Goal: Task Accomplishment & Management: Manage account settings

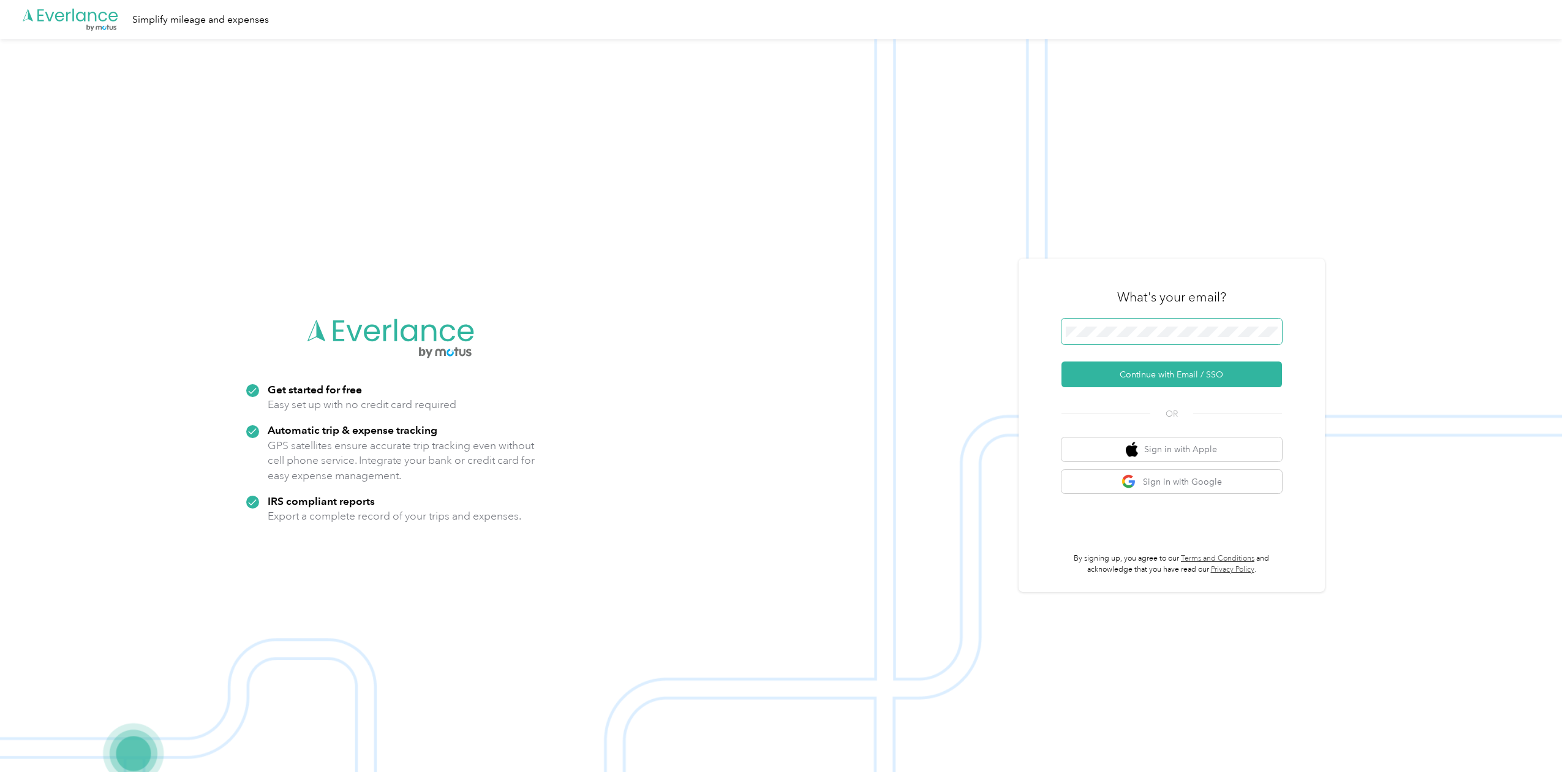
drag, startPoint x: 1175, startPoint y: 316, endPoint x: 1168, endPoint y: 321, distance: 8.6
click at [1173, 316] on div "What's your email?" at bounding box center [1171, 297] width 220 height 43
click at [1103, 370] on button "Continue with Email / SSO" at bounding box center [1171, 375] width 220 height 26
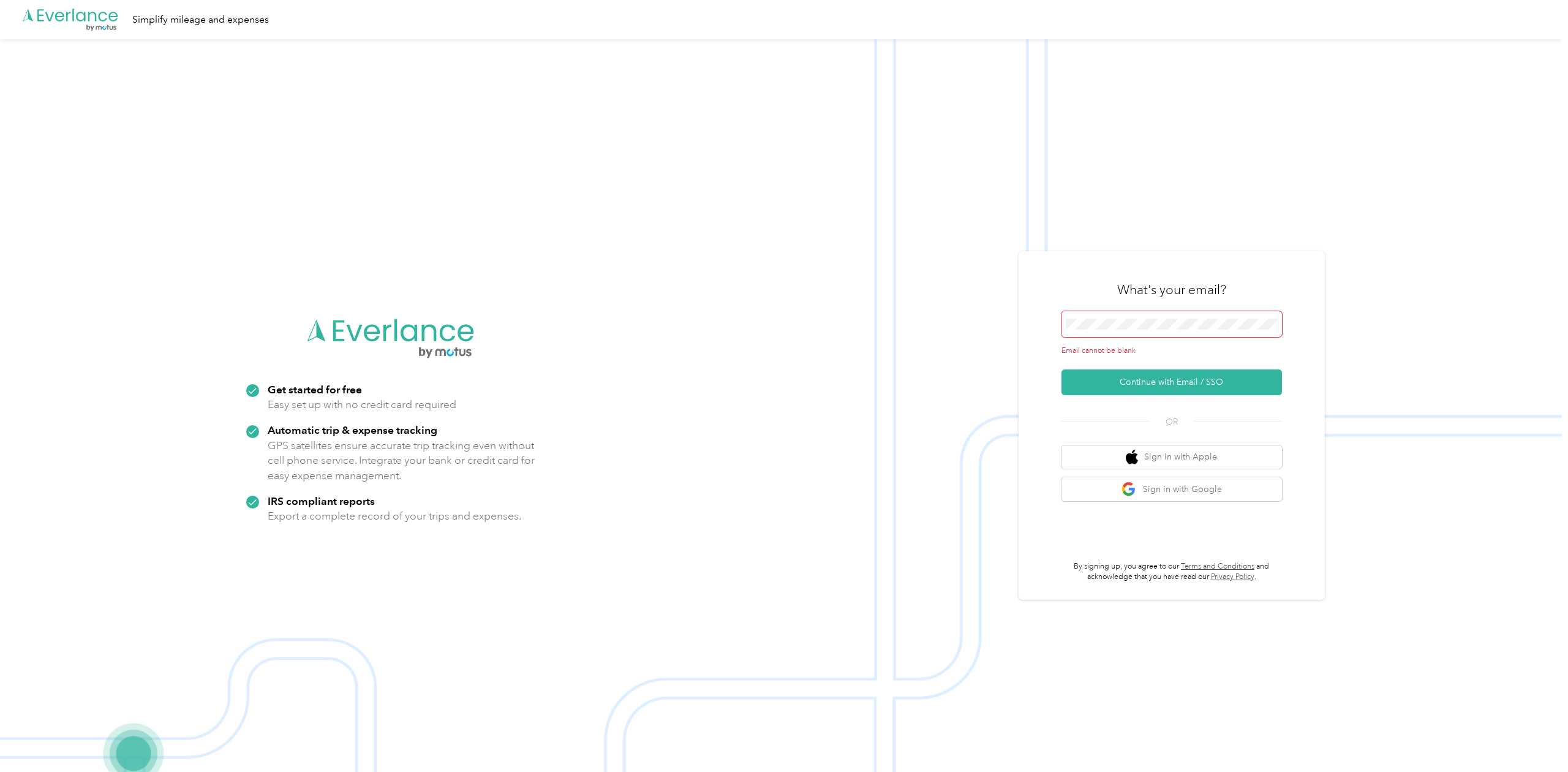
click at [1146, 332] on span at bounding box center [1171, 324] width 220 height 26
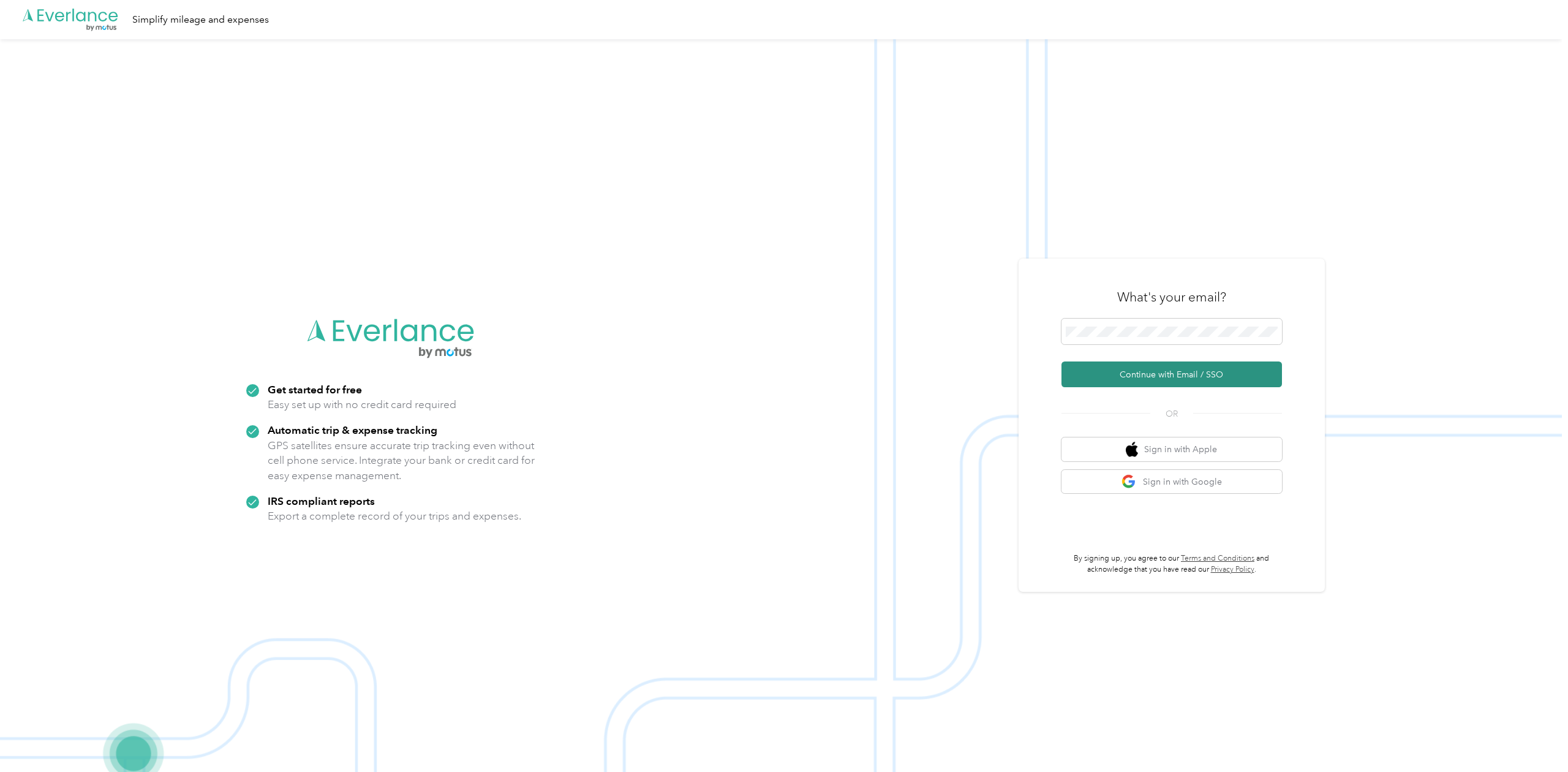
click at [1190, 383] on button "Continue with Email / SSO" at bounding box center [1171, 375] width 220 height 26
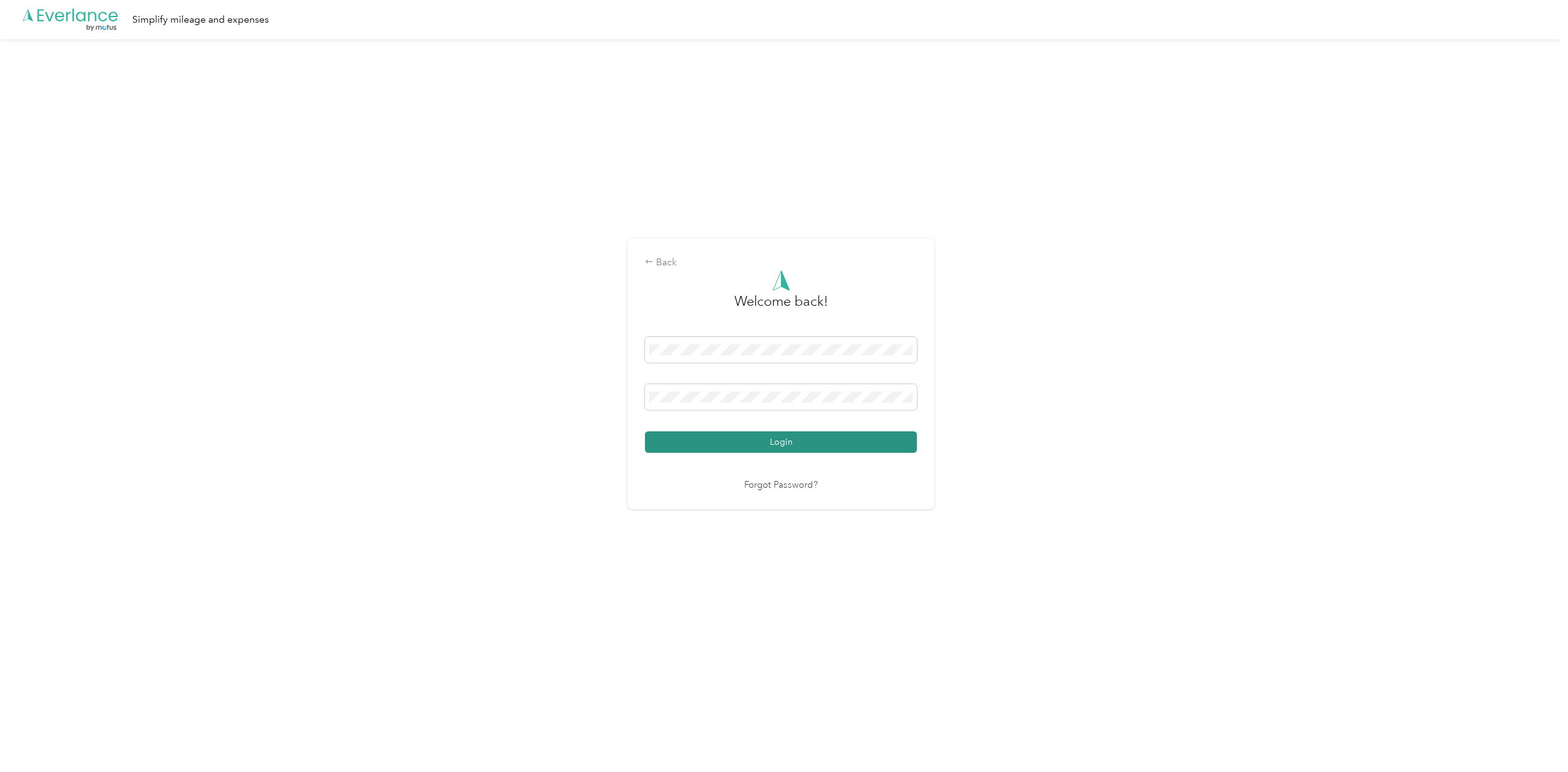
click at [773, 439] on button "Login" at bounding box center [781, 442] width 272 height 22
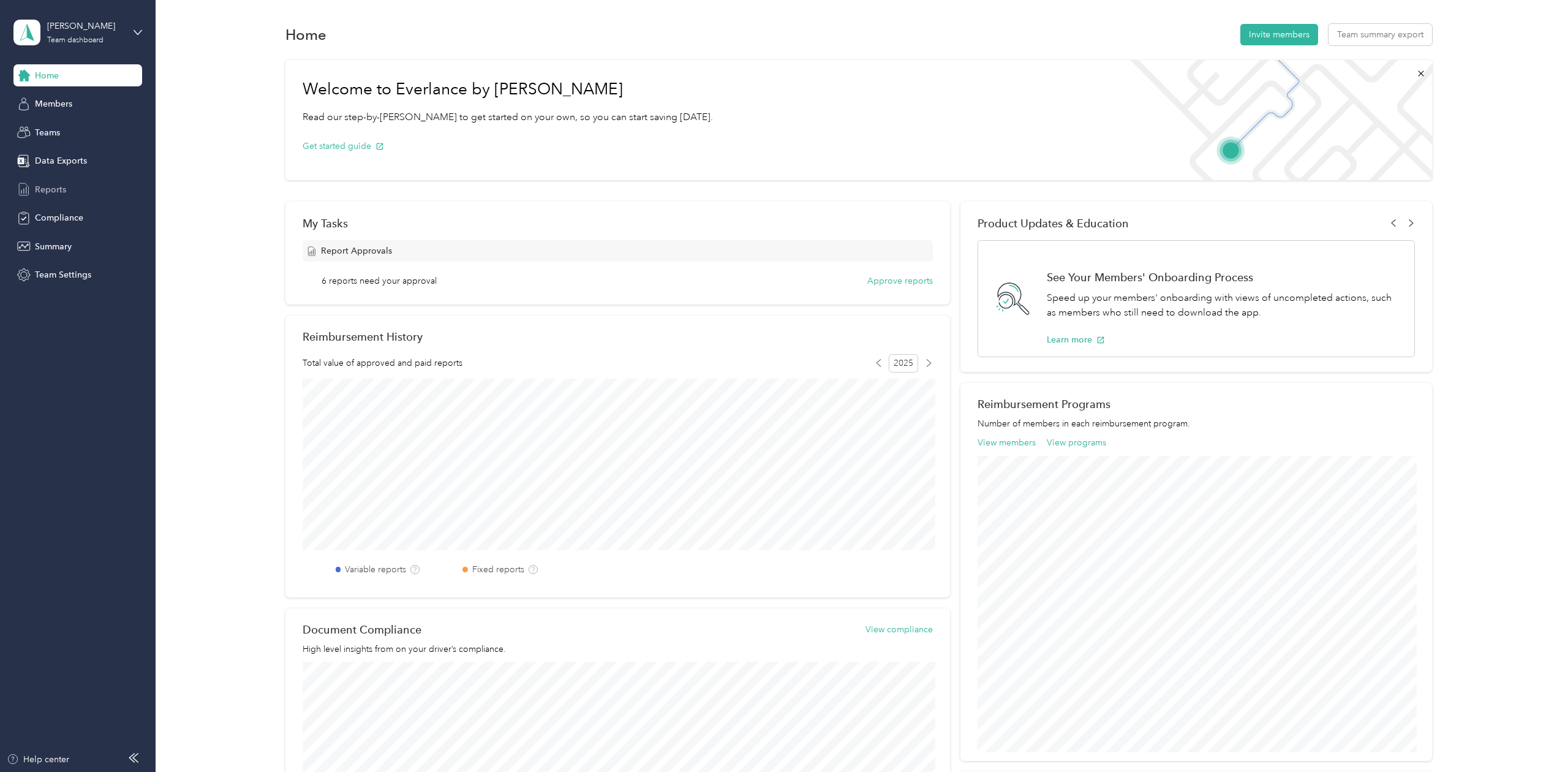
click at [47, 189] on span "Reports" at bounding box center [51, 189] width 31 height 13
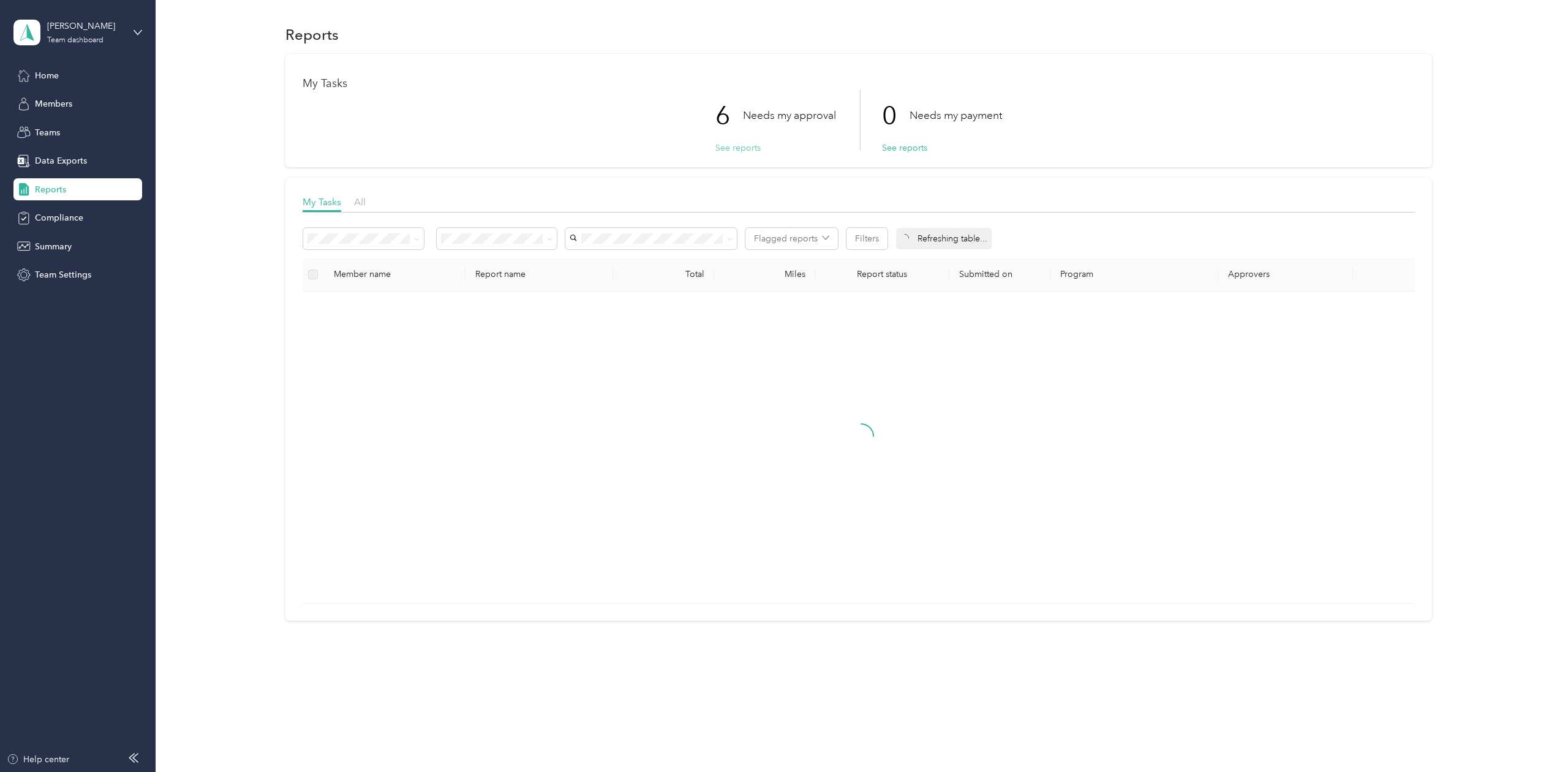
click at [735, 152] on button "See reports" at bounding box center [737, 147] width 45 height 13
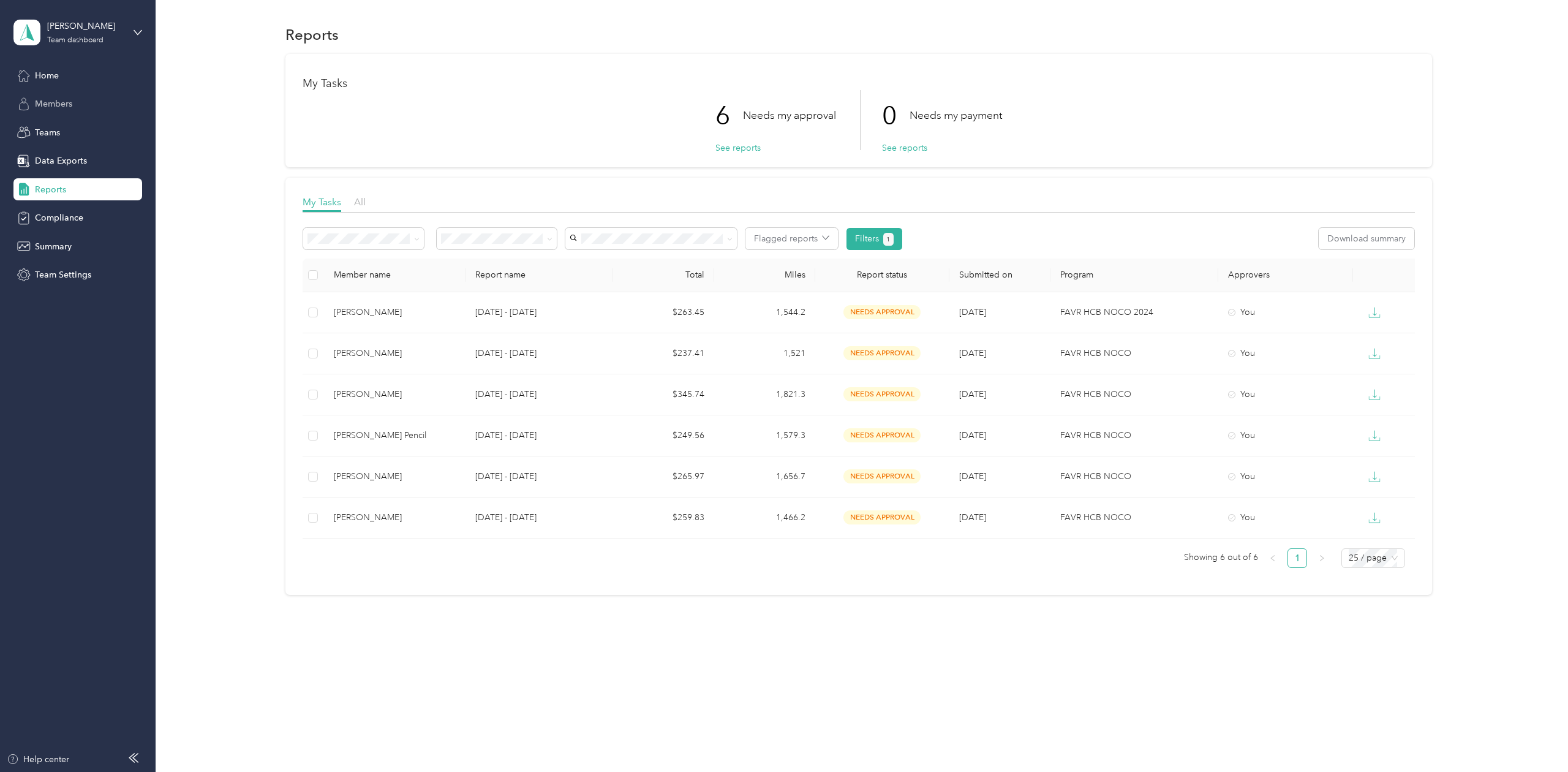
click at [62, 114] on div "Members" at bounding box center [78, 104] width 128 height 22
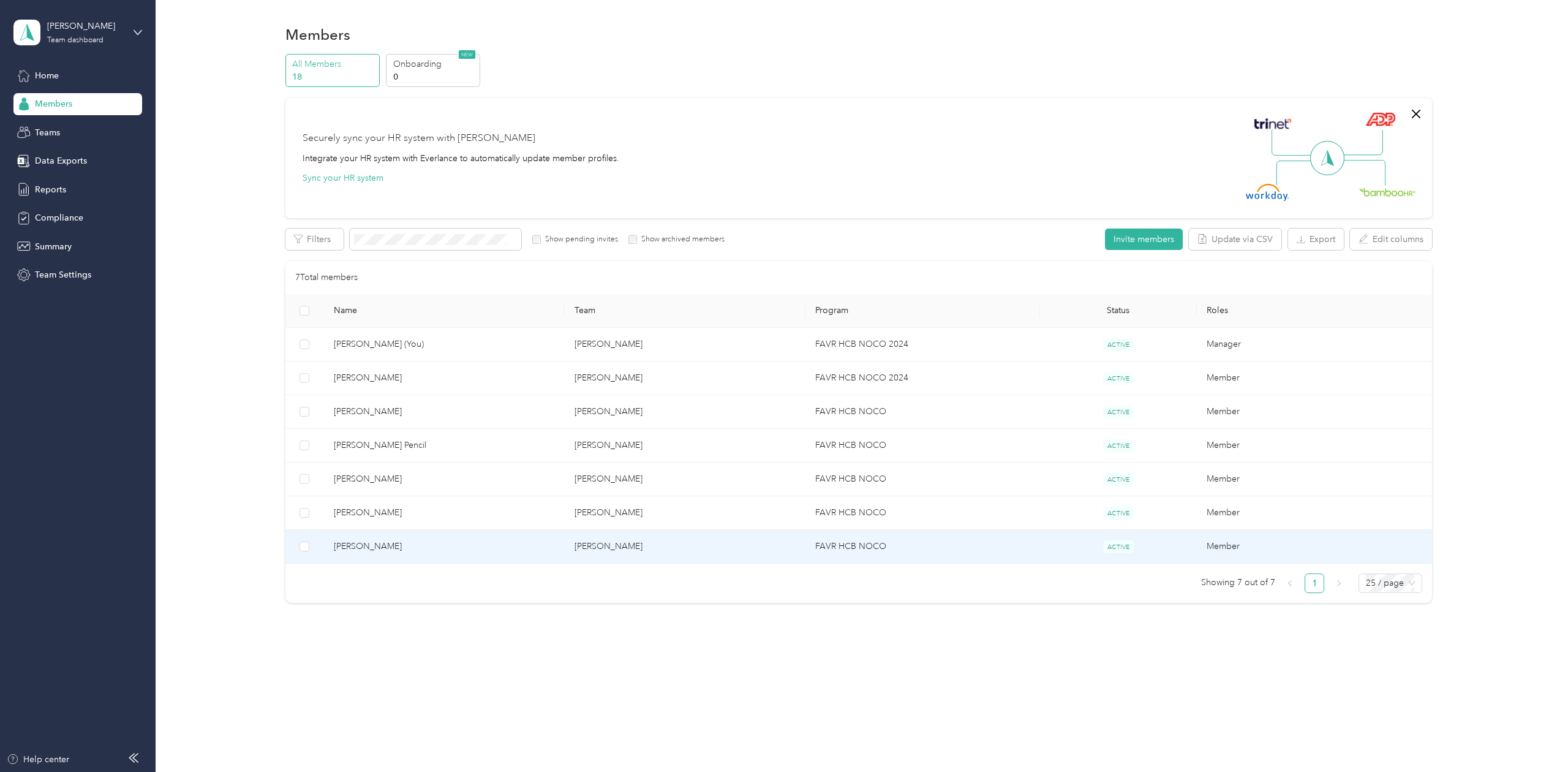
click at [399, 548] on span "[PERSON_NAME]" at bounding box center [444, 546] width 221 height 14
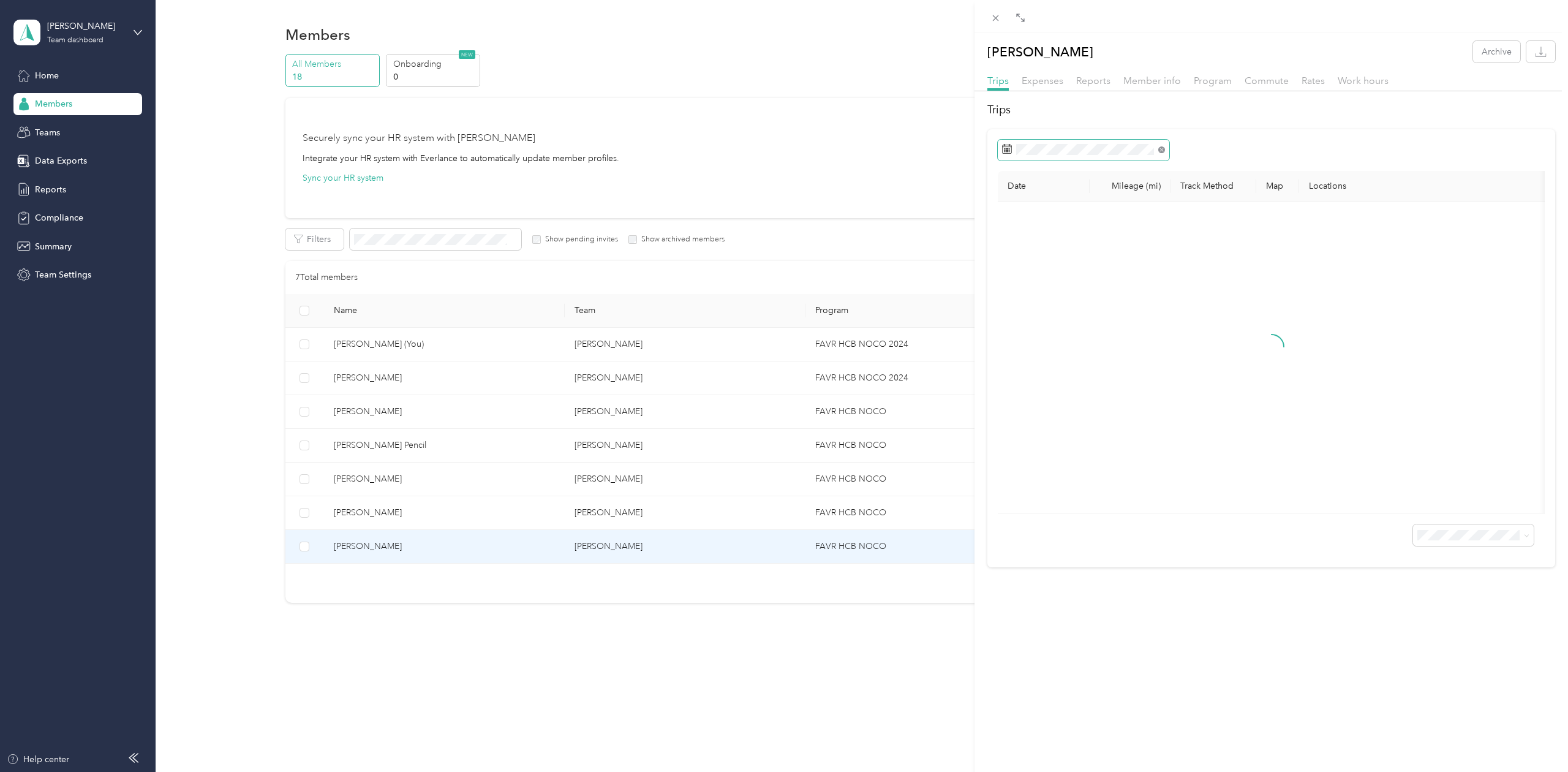
click at [1160, 153] on icon at bounding box center [1161, 150] width 7 height 7
click at [1071, 155] on span at bounding box center [1083, 150] width 172 height 21
click at [1019, 220] on icon at bounding box center [1019, 220] width 12 height 12
click at [1027, 265] on div "1" at bounding box center [1030, 263] width 16 height 16
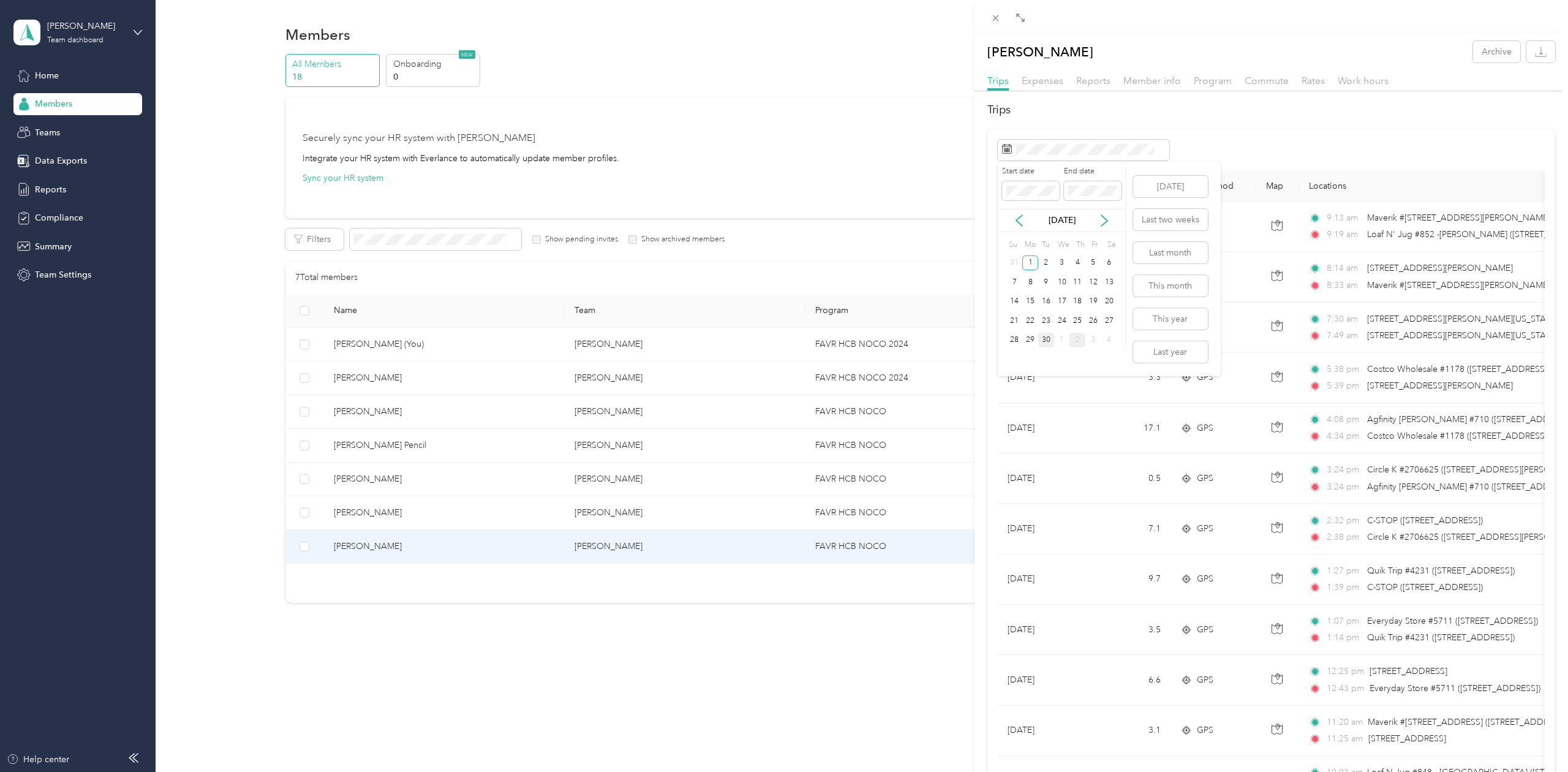
click at [1046, 342] on div "30" at bounding box center [1046, 340] width 16 height 16
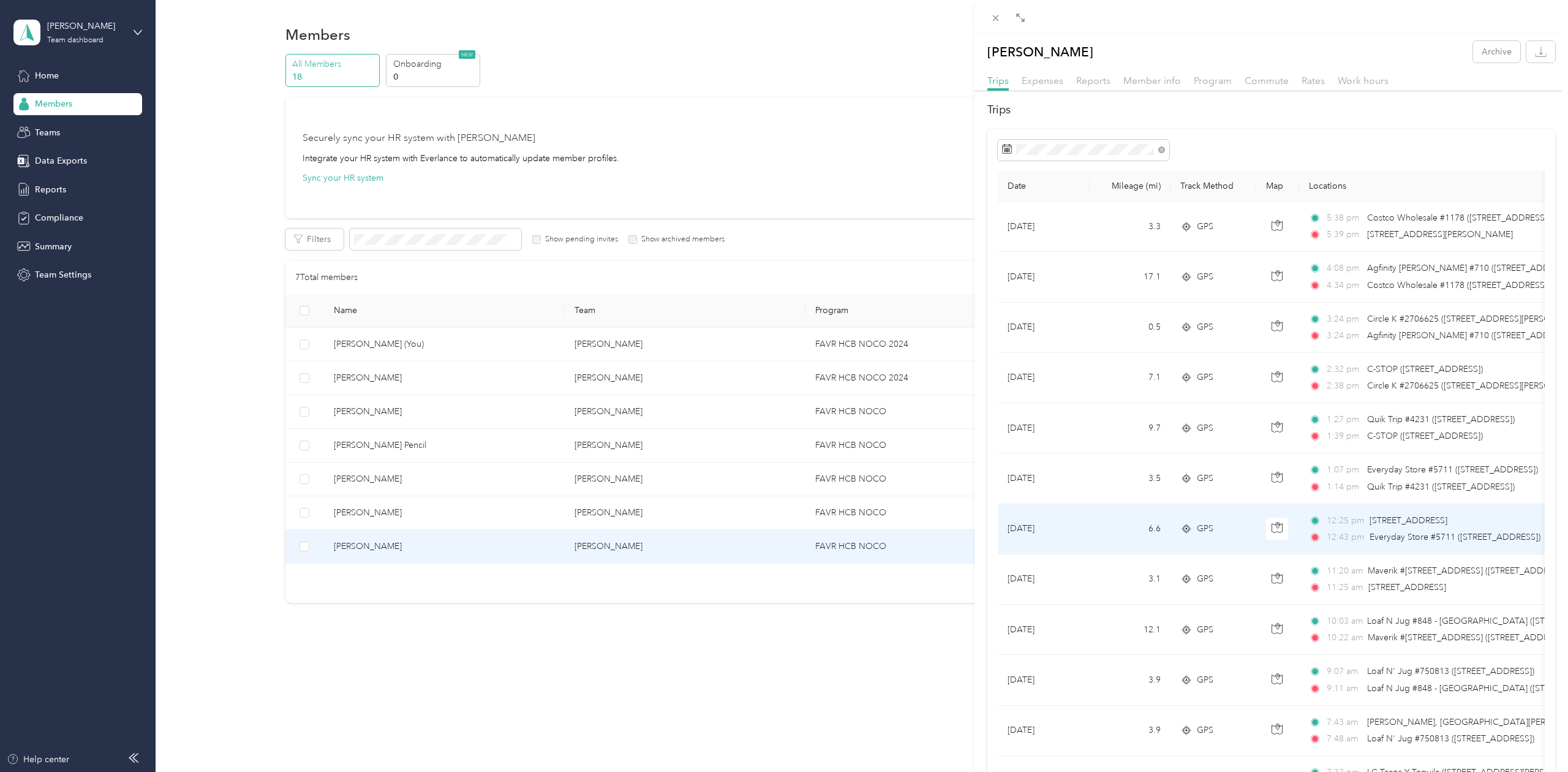
scroll to position [780, 0]
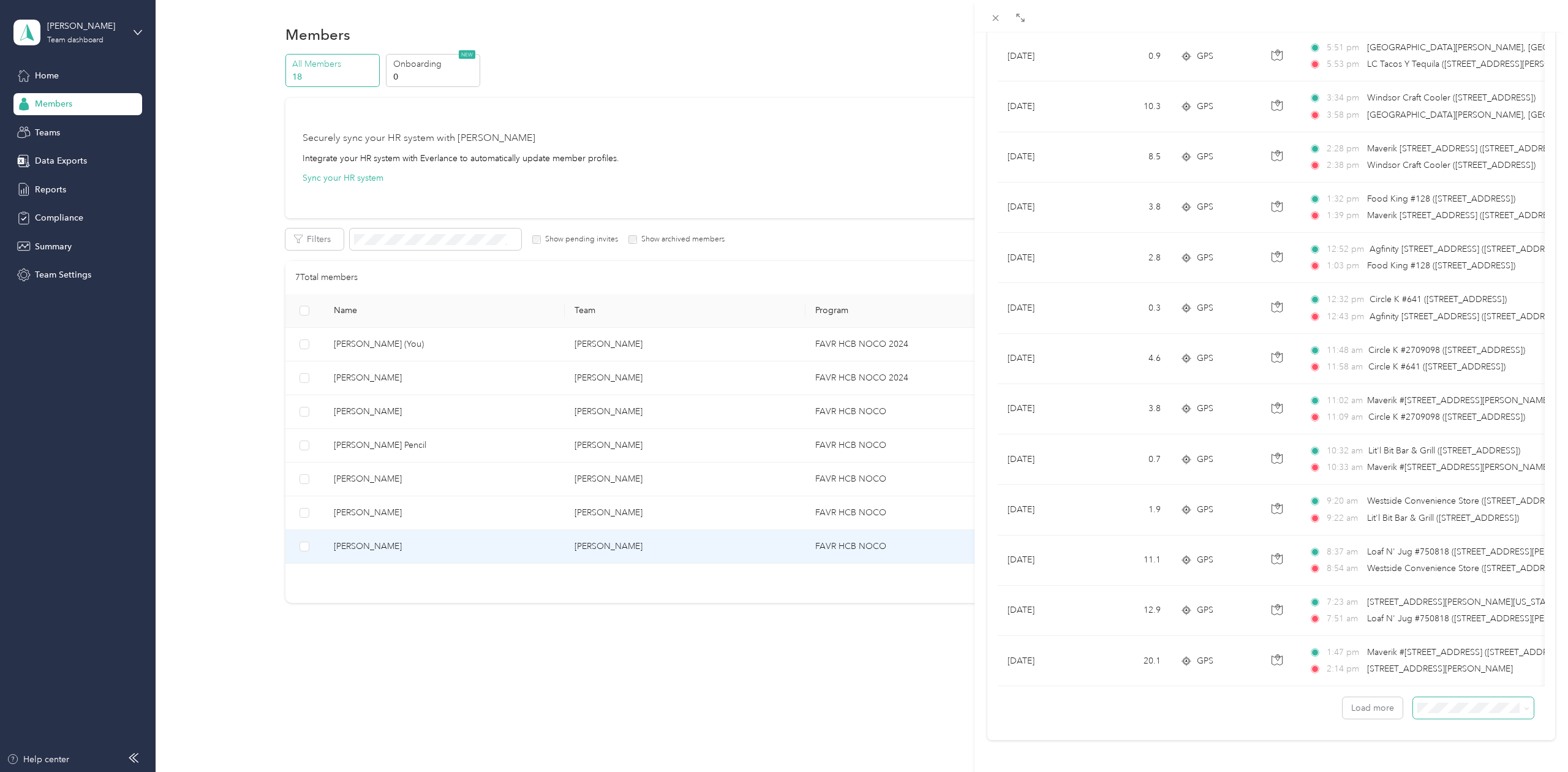
click at [1441, 700] on span at bounding box center [1473, 708] width 121 height 22
click at [1432, 711] on span at bounding box center [1473, 708] width 121 height 22
click at [1373, 709] on button "Load more" at bounding box center [1372, 708] width 60 height 22
click at [1439, 688] on li "100 per load" at bounding box center [1473, 685] width 121 height 22
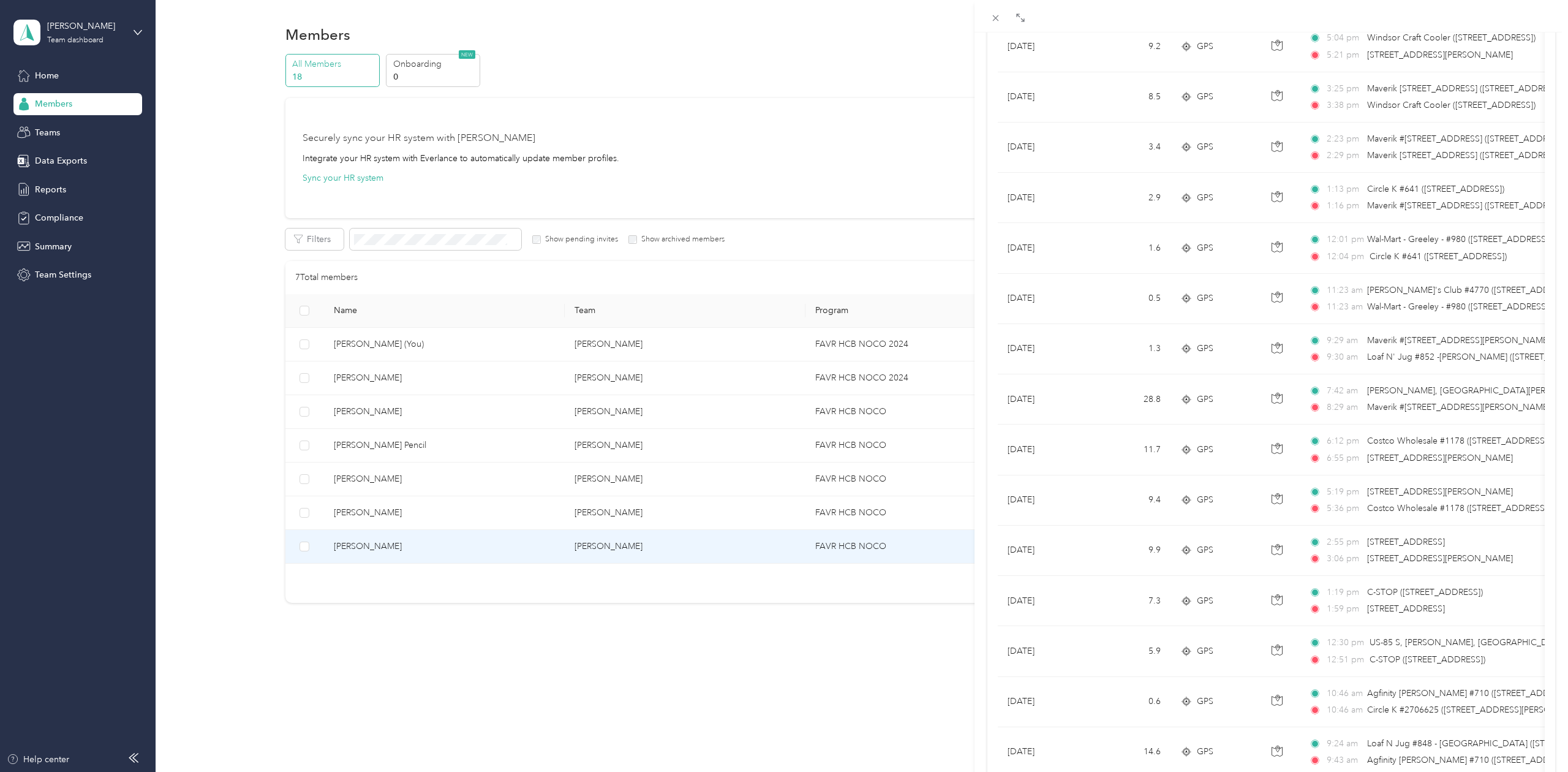
scroll to position [4575, 0]
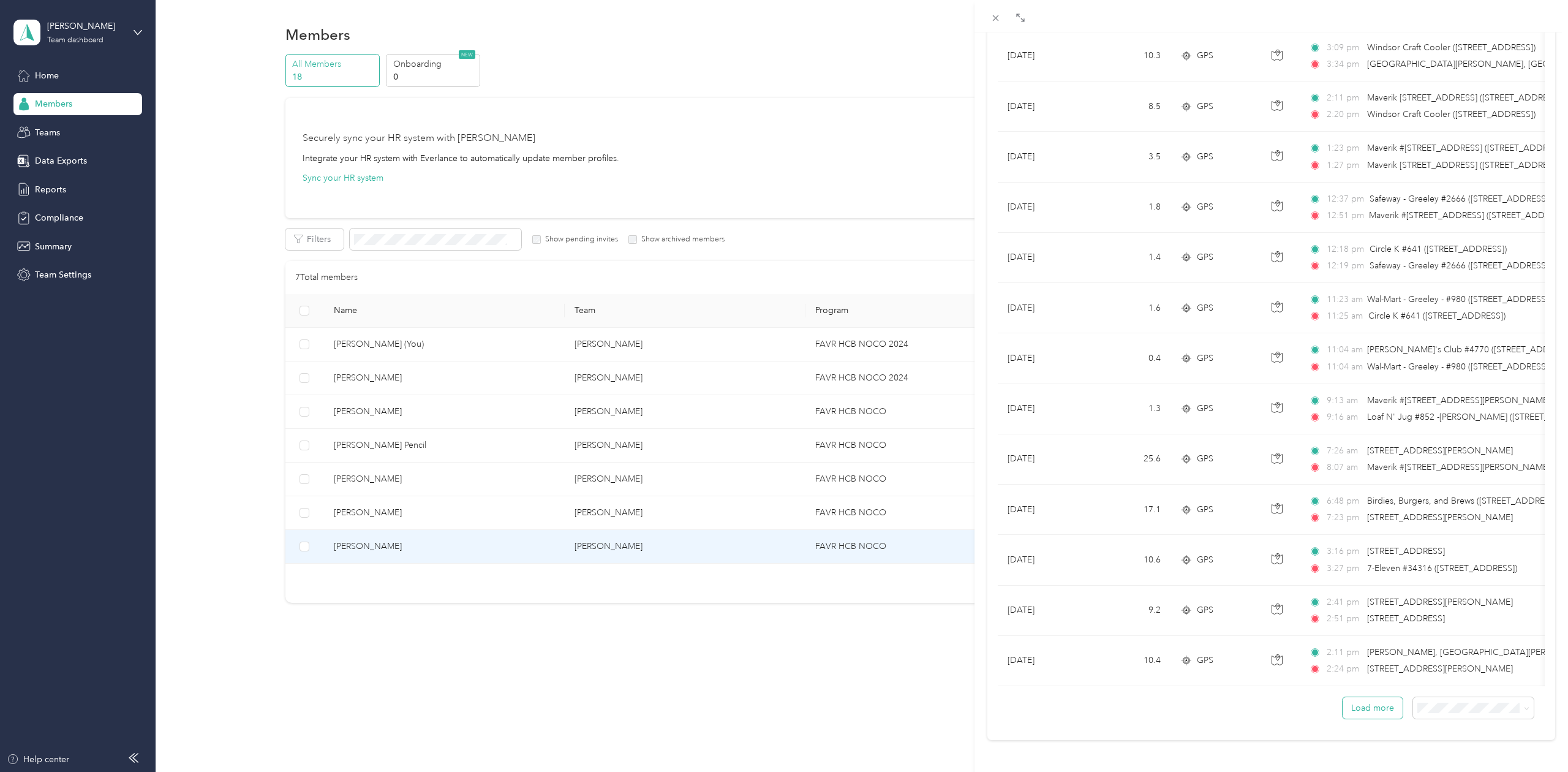
click at [1375, 708] on button "Load more" at bounding box center [1372, 708] width 60 height 22
click at [1388, 710] on button "Load more" at bounding box center [1372, 708] width 60 height 22
click at [1375, 712] on button "Load more" at bounding box center [1372, 708] width 60 height 22
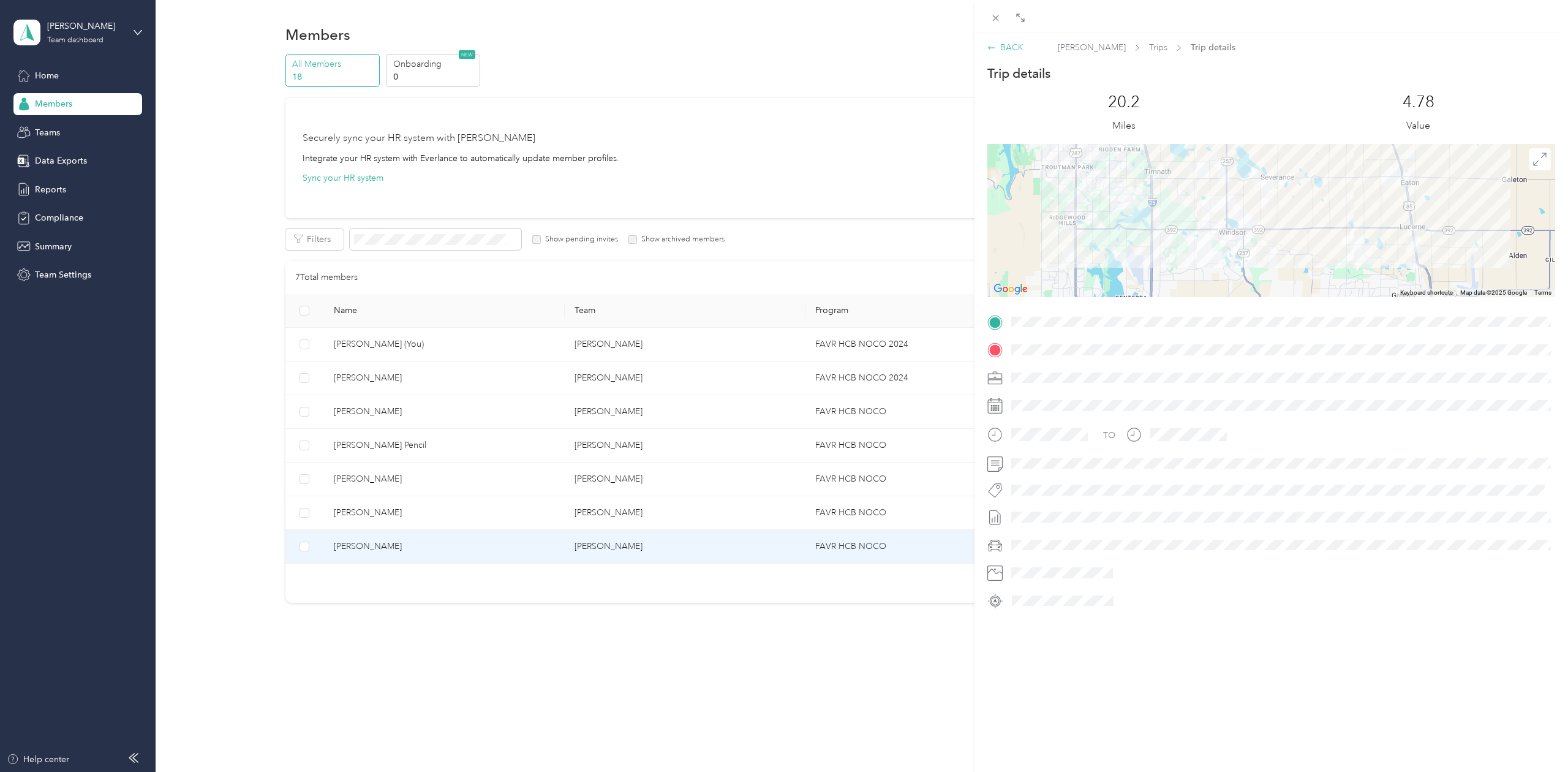
click at [1010, 49] on div "BACK" at bounding box center [1005, 47] width 36 height 13
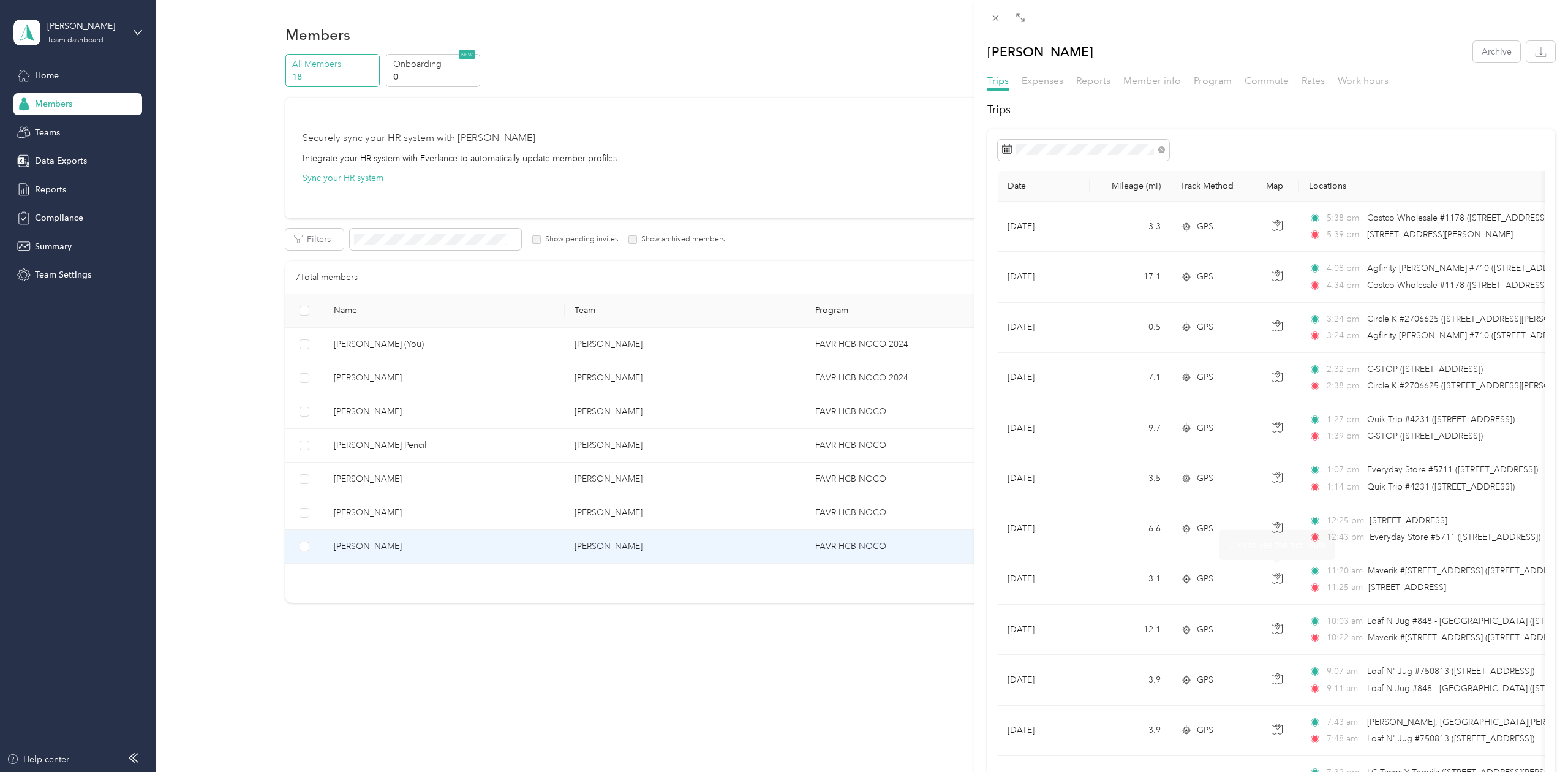
scroll to position [4575, 0]
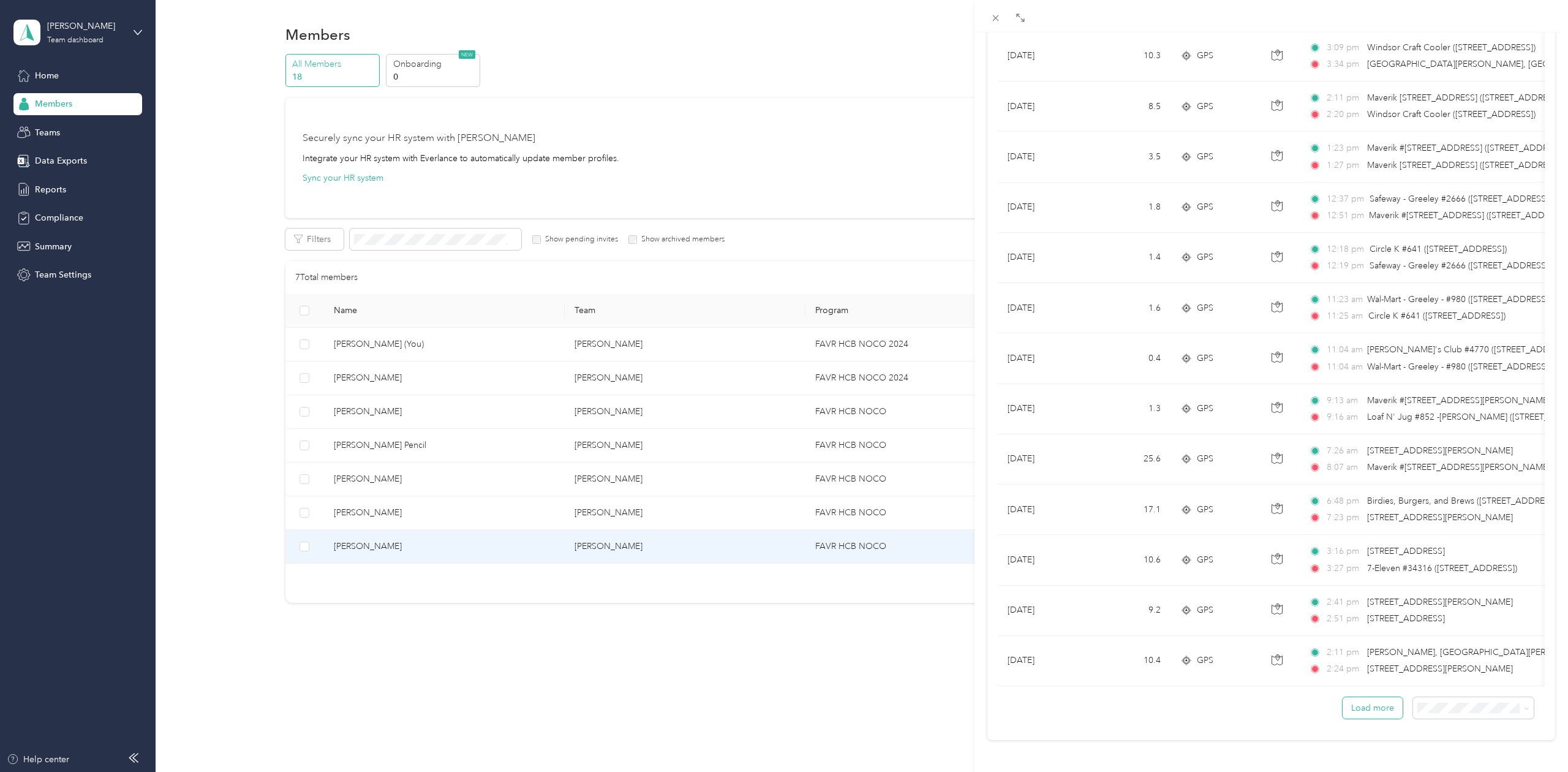
click at [1376, 713] on button "Load more" at bounding box center [1372, 708] width 60 height 22
click at [1375, 710] on button "Load more" at bounding box center [1372, 708] width 60 height 22
click at [1371, 713] on button "Load more" at bounding box center [1372, 708] width 60 height 22
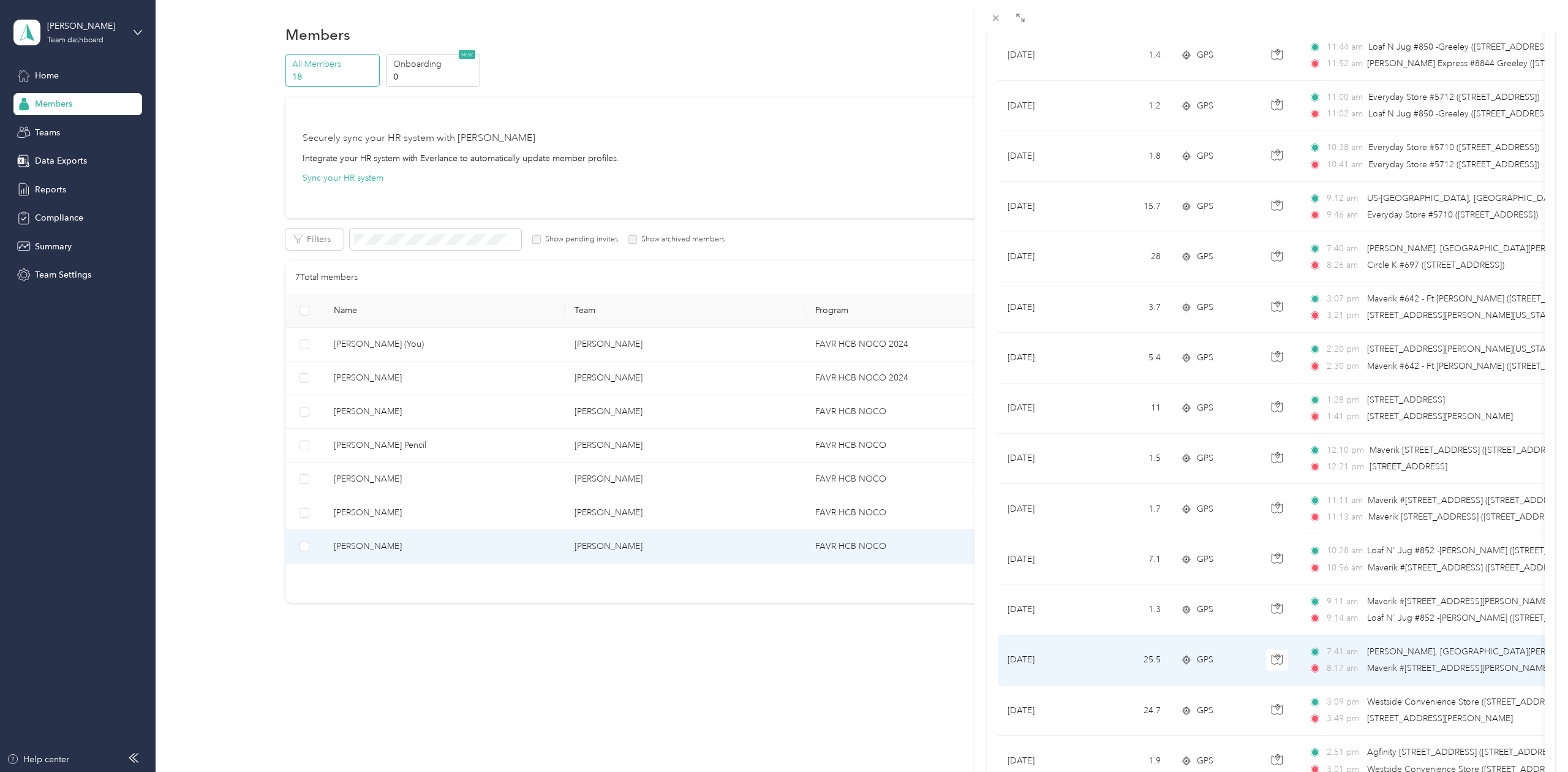
scroll to position [9583, 0]
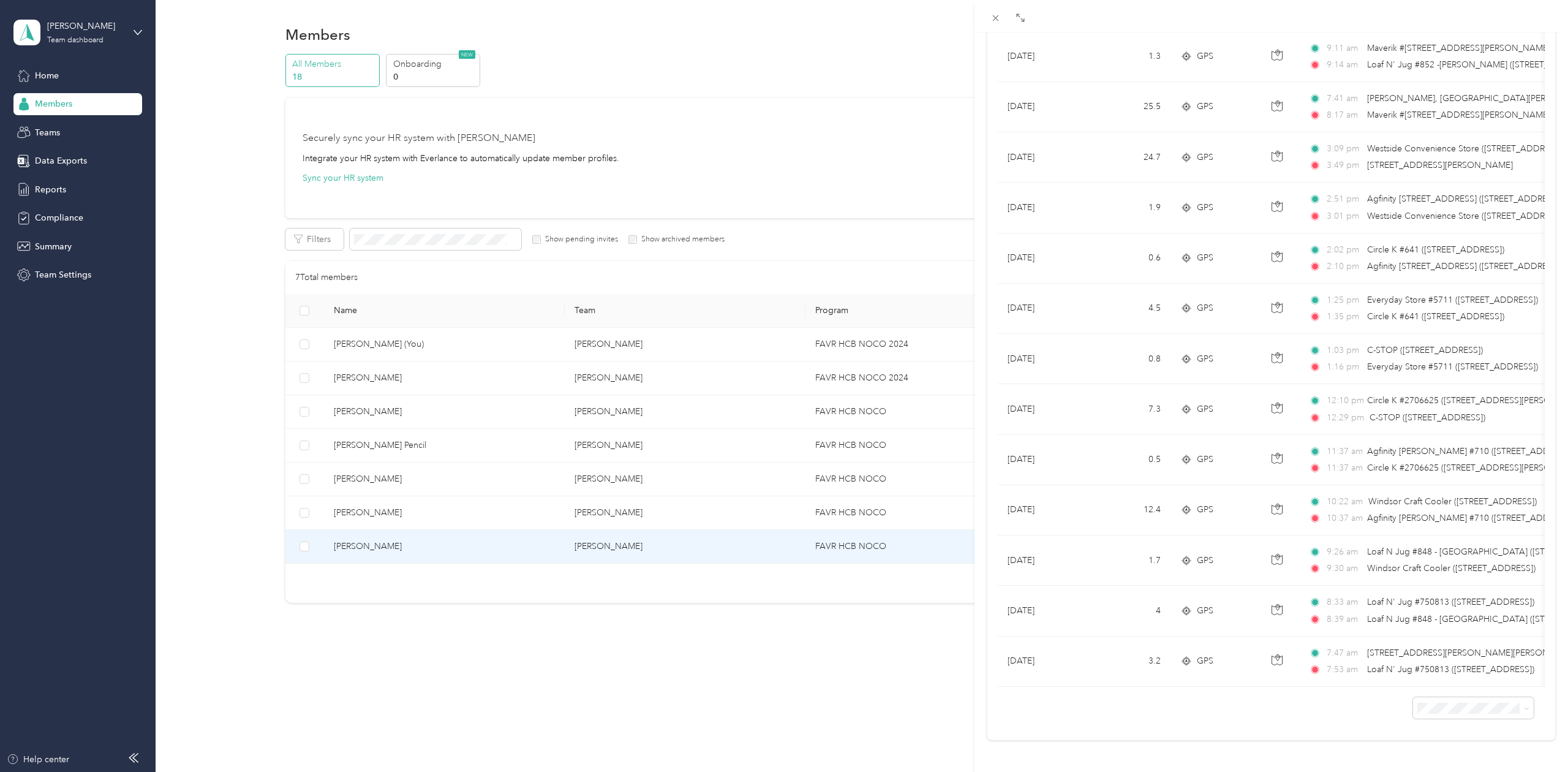
click at [944, 683] on div "[PERSON_NAME] Archive Trips Expenses Reports Member info Program Commute Rates …" at bounding box center [784, 386] width 1568 height 772
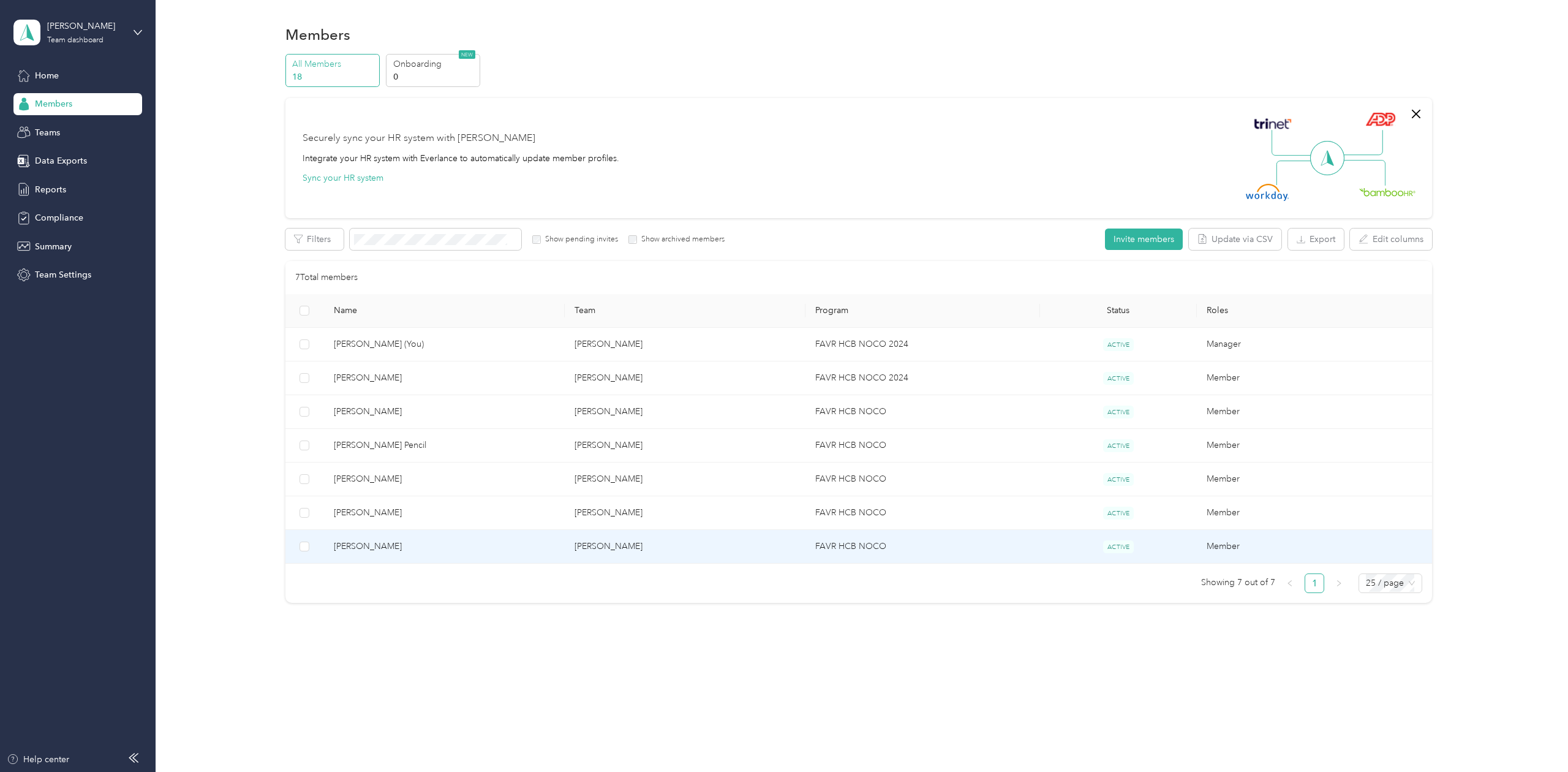
click at [462, 552] on span "[PERSON_NAME]" at bounding box center [444, 546] width 221 height 14
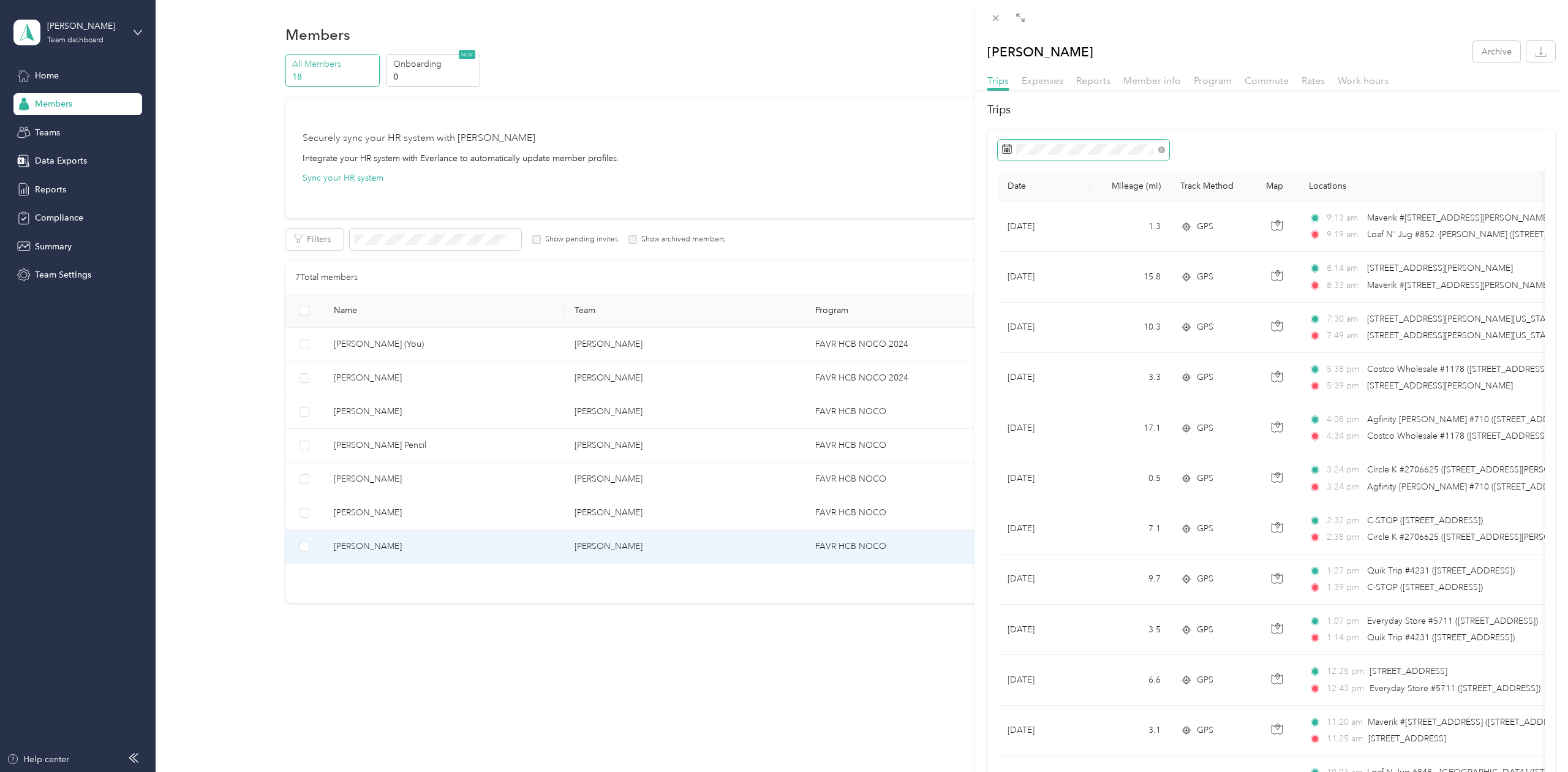
click at [1165, 153] on span at bounding box center [1161, 149] width 7 height 10
click at [1162, 151] on icon at bounding box center [1160, 149] width 3 height 3
click at [1019, 220] on icon at bounding box center [1019, 220] width 12 height 12
click at [1031, 264] on div "1" at bounding box center [1030, 263] width 16 height 16
click at [1044, 336] on div "30" at bounding box center [1046, 340] width 16 height 16
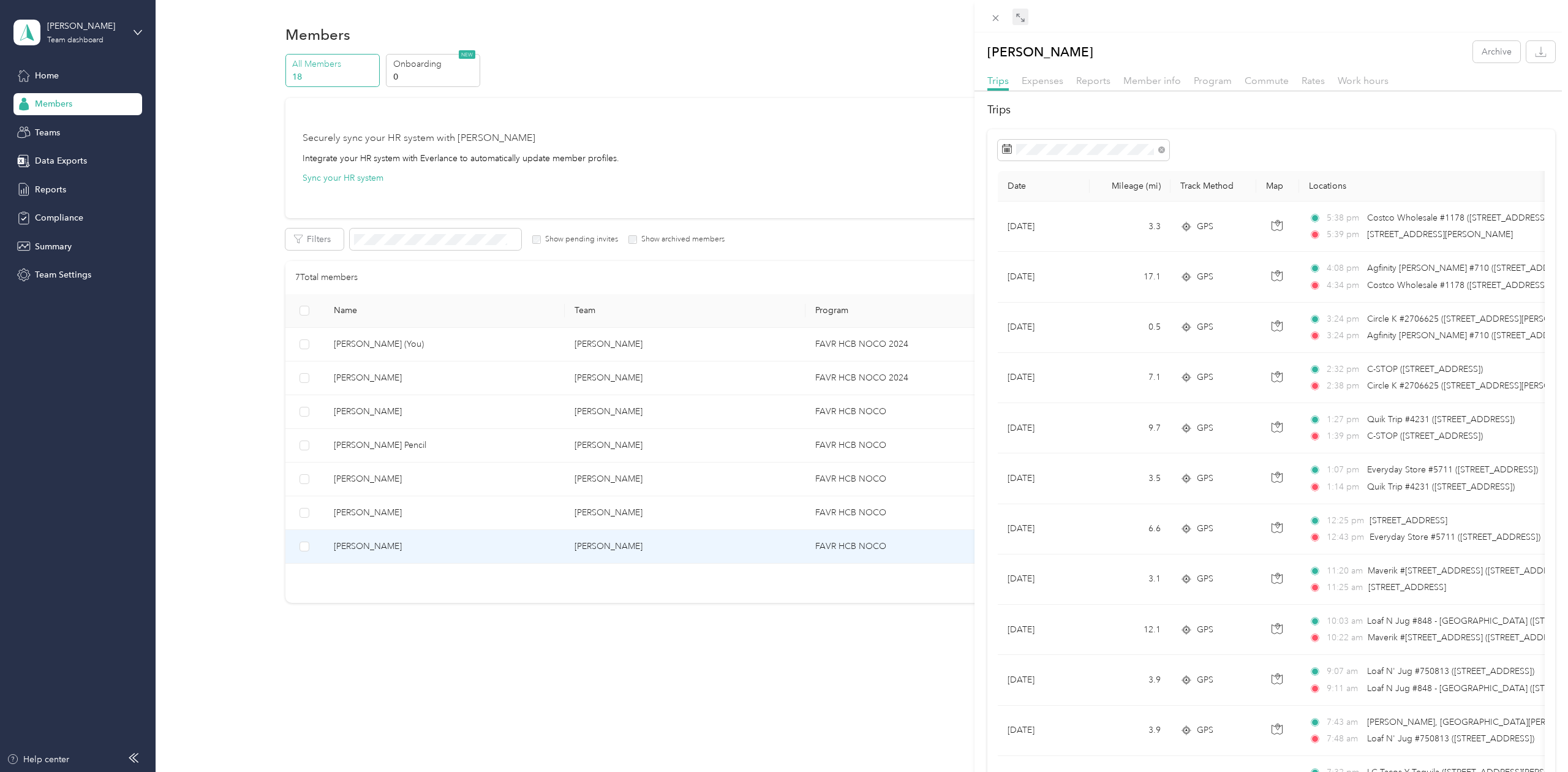
click at [1023, 19] on icon at bounding box center [1023, 19] width 3 height 3
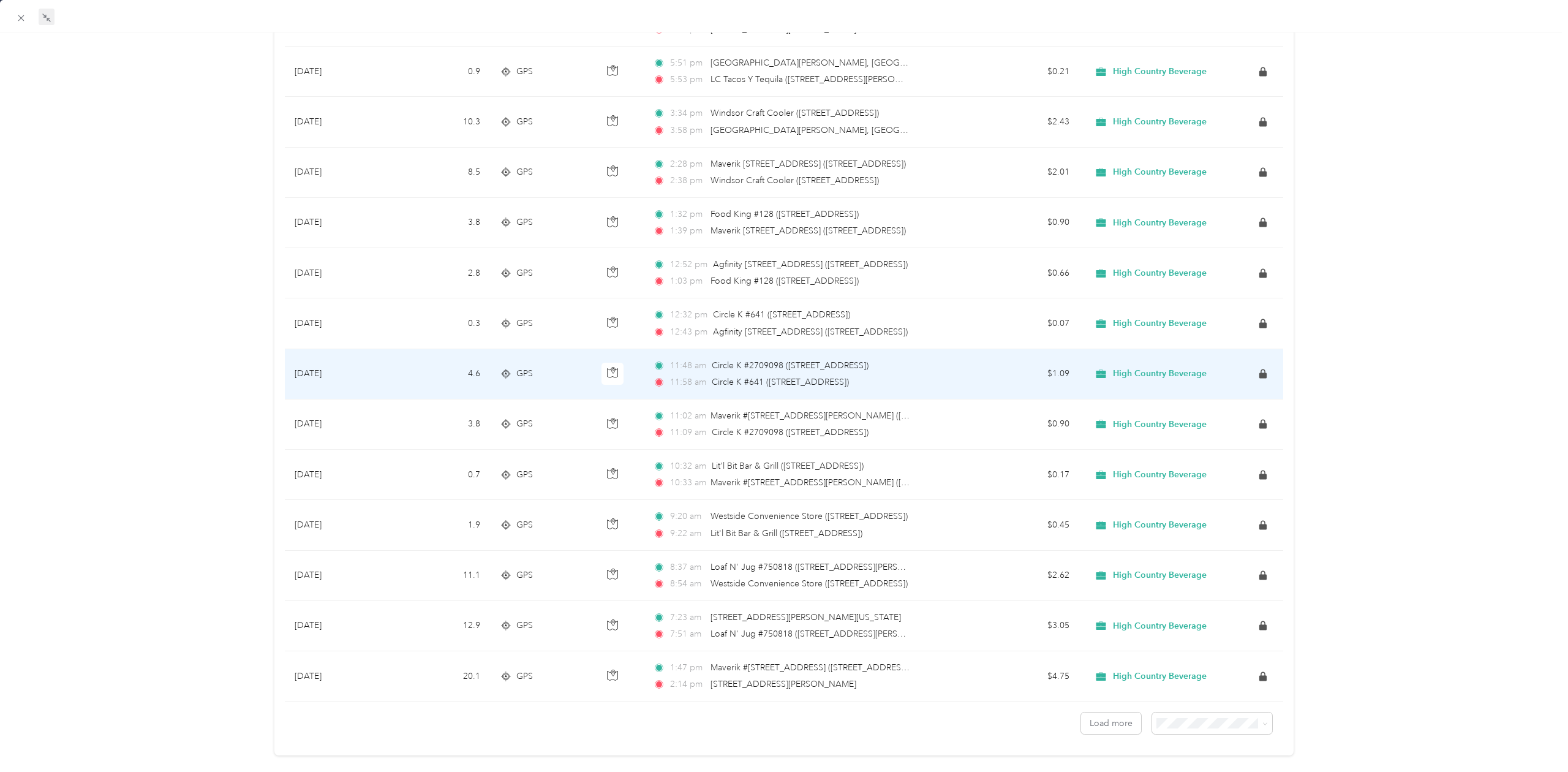
scroll to position [785, 0]
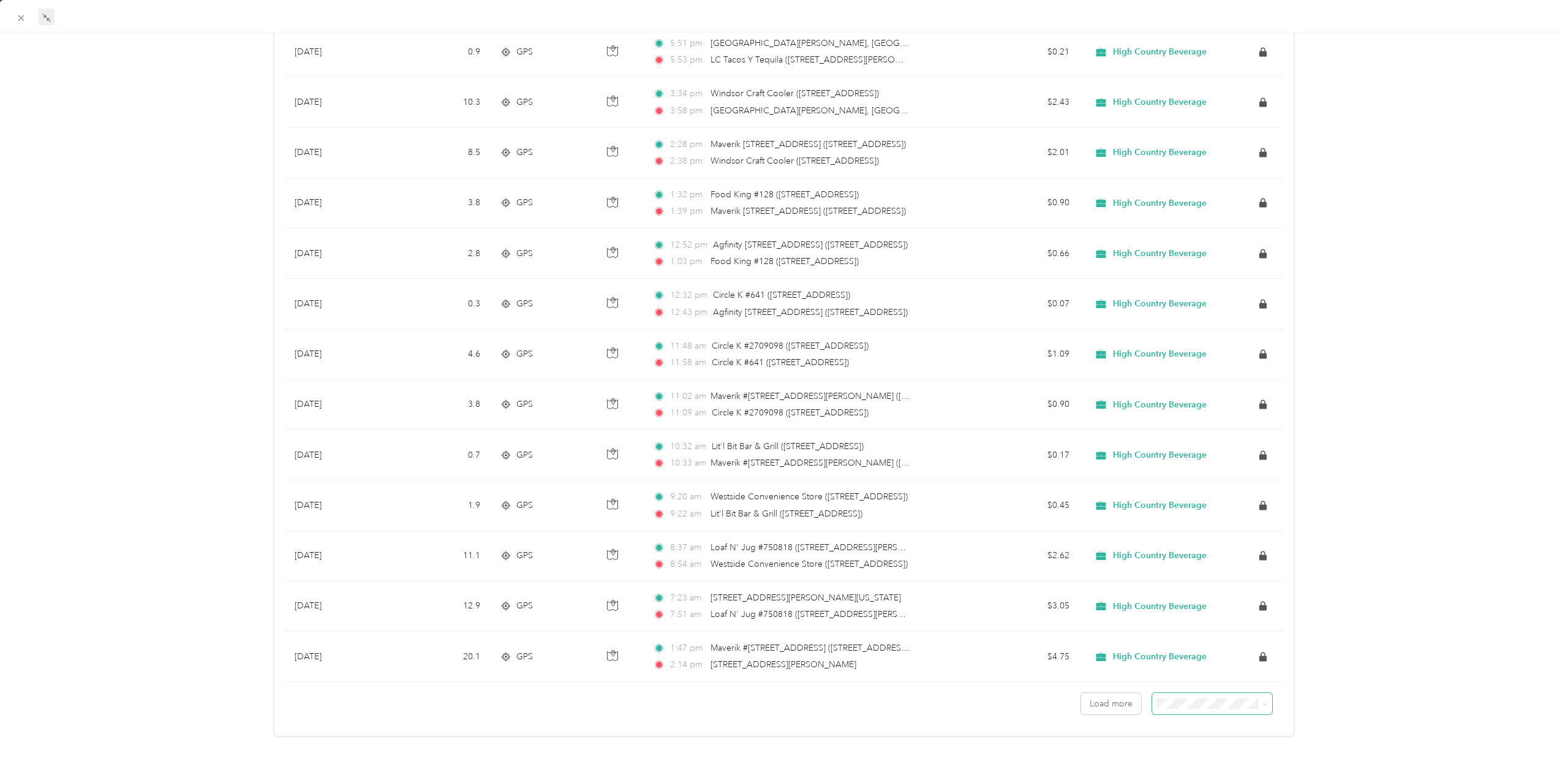
click at [1182, 713] on span at bounding box center [1212, 704] width 121 height 22
click at [1216, 681] on div "100 per load" at bounding box center [1212, 681] width 103 height 13
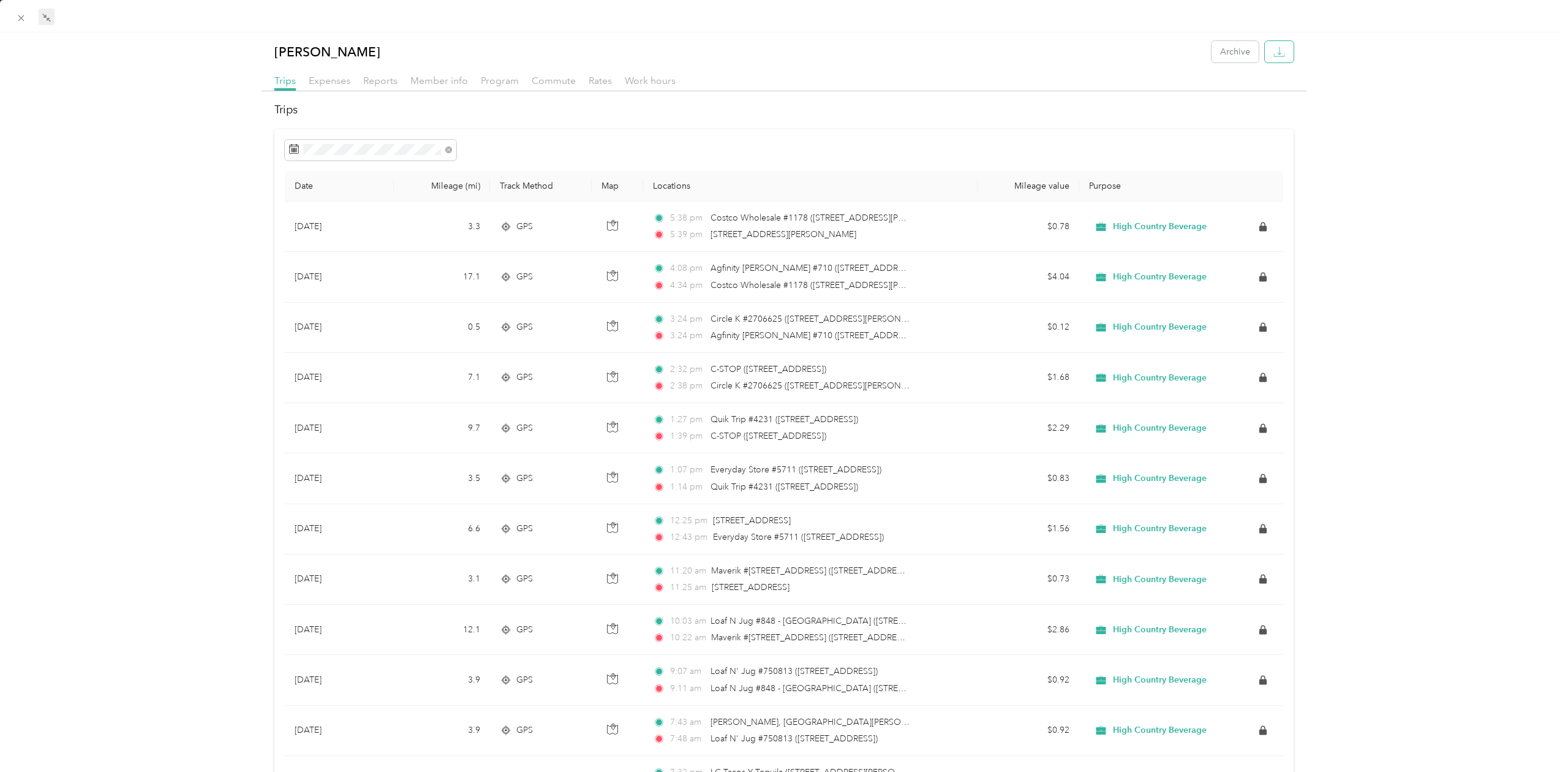
click at [1283, 53] on icon "button" at bounding box center [1279, 51] width 11 height 11
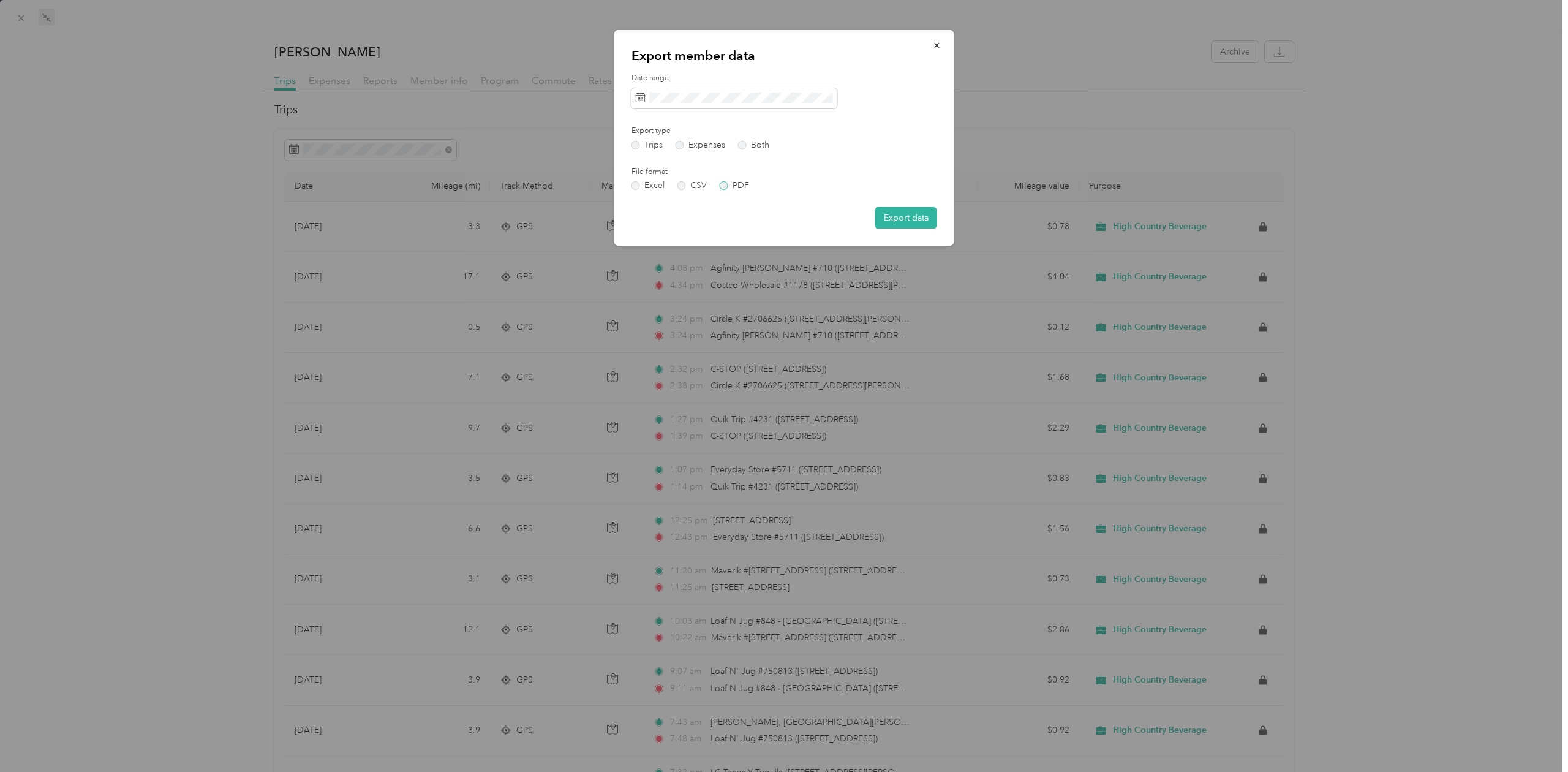
click at [733, 186] on label "PDF" at bounding box center [734, 185] width 29 height 9
click at [912, 220] on button "Export data" at bounding box center [906, 218] width 62 height 22
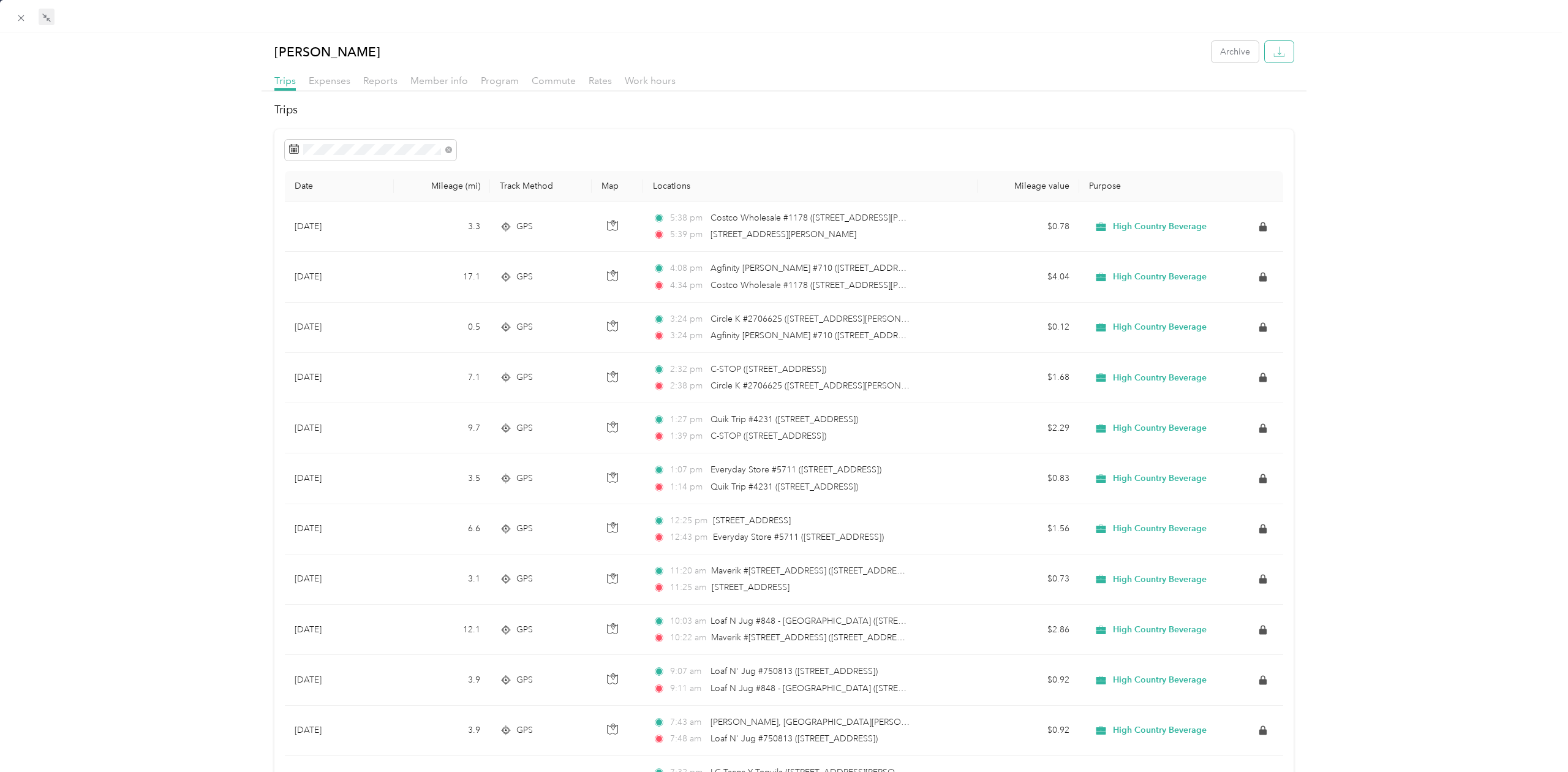
click at [1278, 59] on button "button" at bounding box center [1279, 52] width 29 height 22
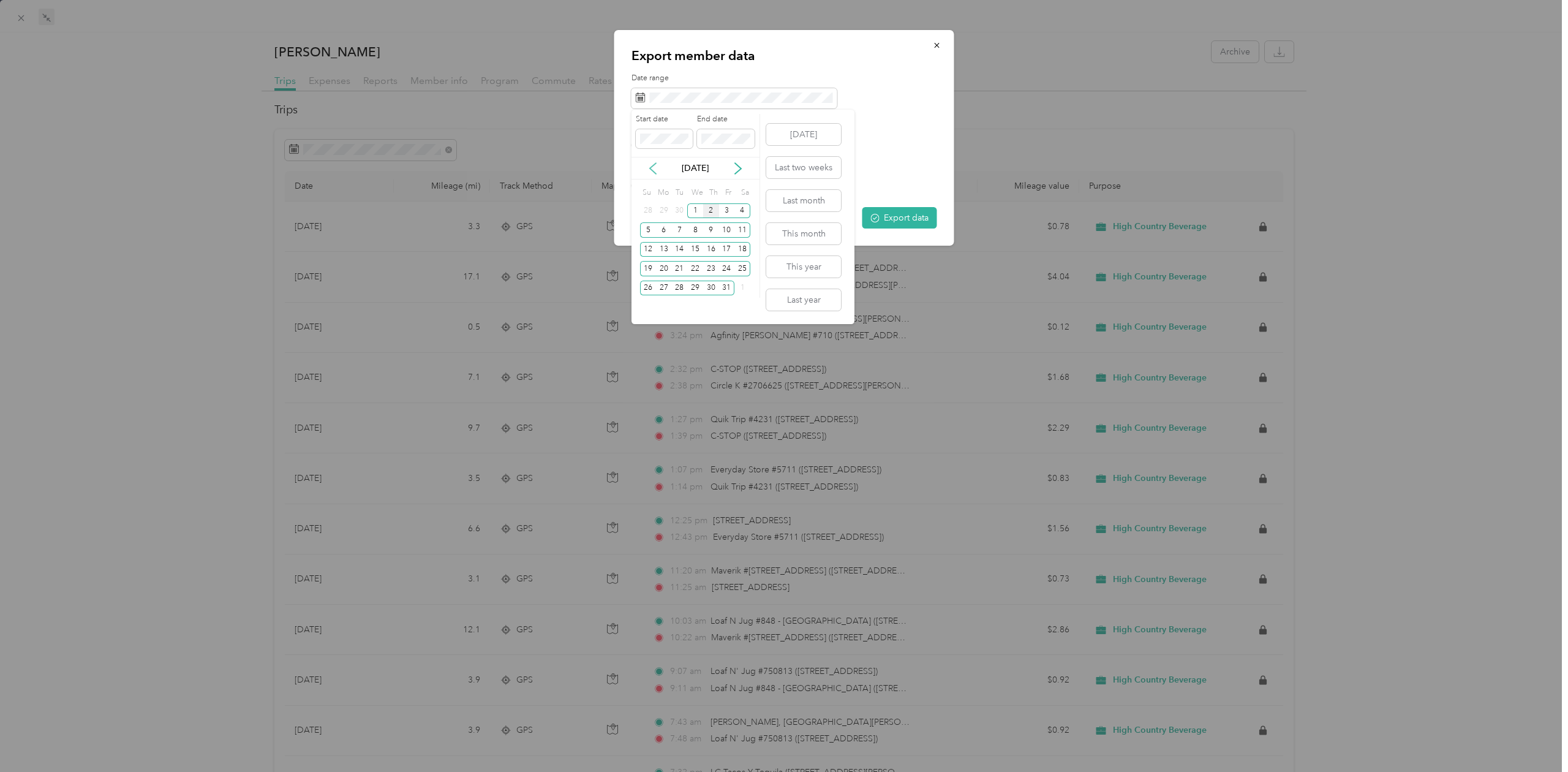
click at [651, 168] on icon at bounding box center [653, 168] width 12 height 12
click at [663, 214] on div "1" at bounding box center [664, 211] width 16 height 16
click at [682, 290] on div "30" at bounding box center [679, 288] width 16 height 16
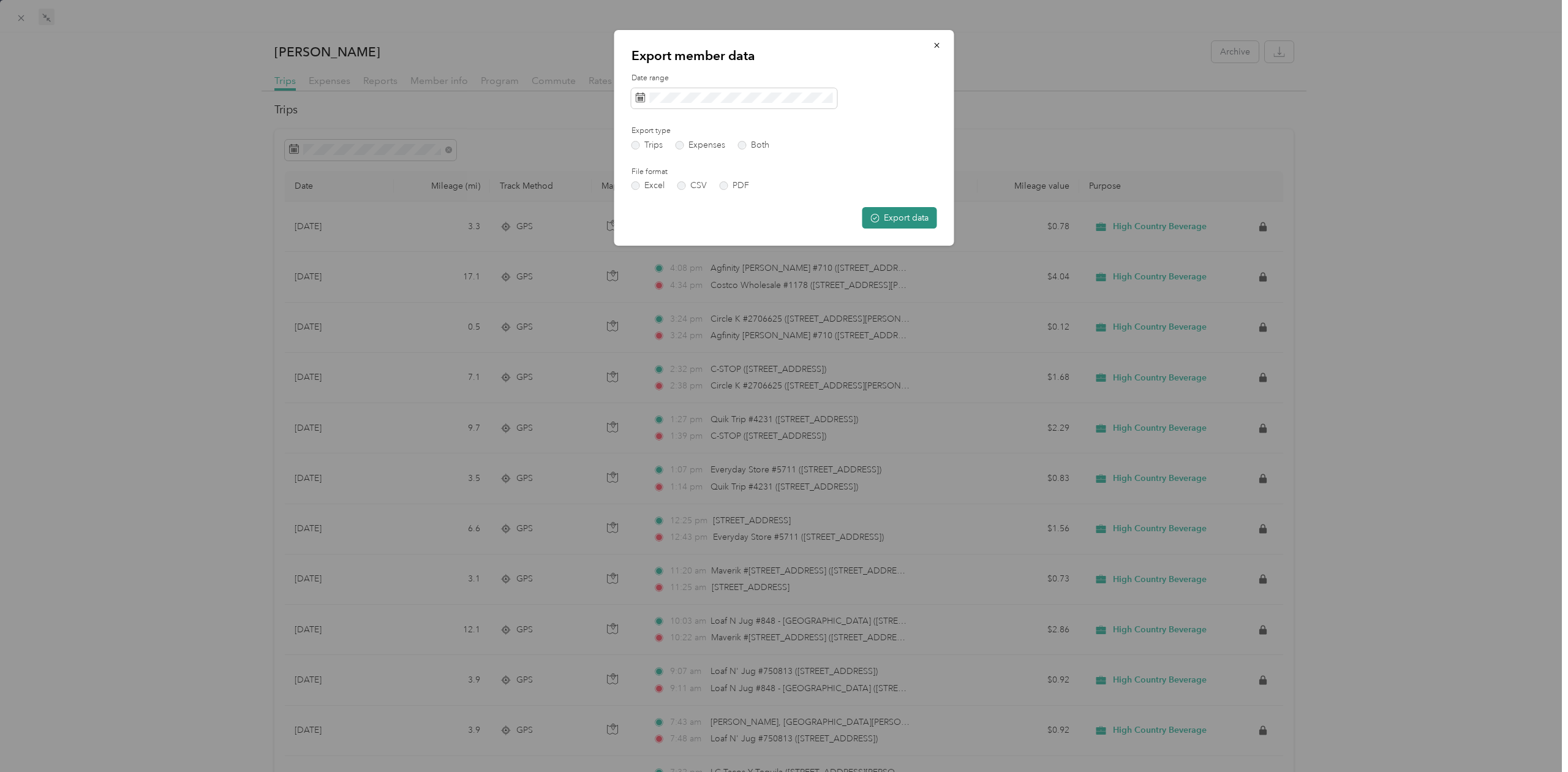
click at [889, 218] on button "Export data" at bounding box center [900, 218] width 75 height 22
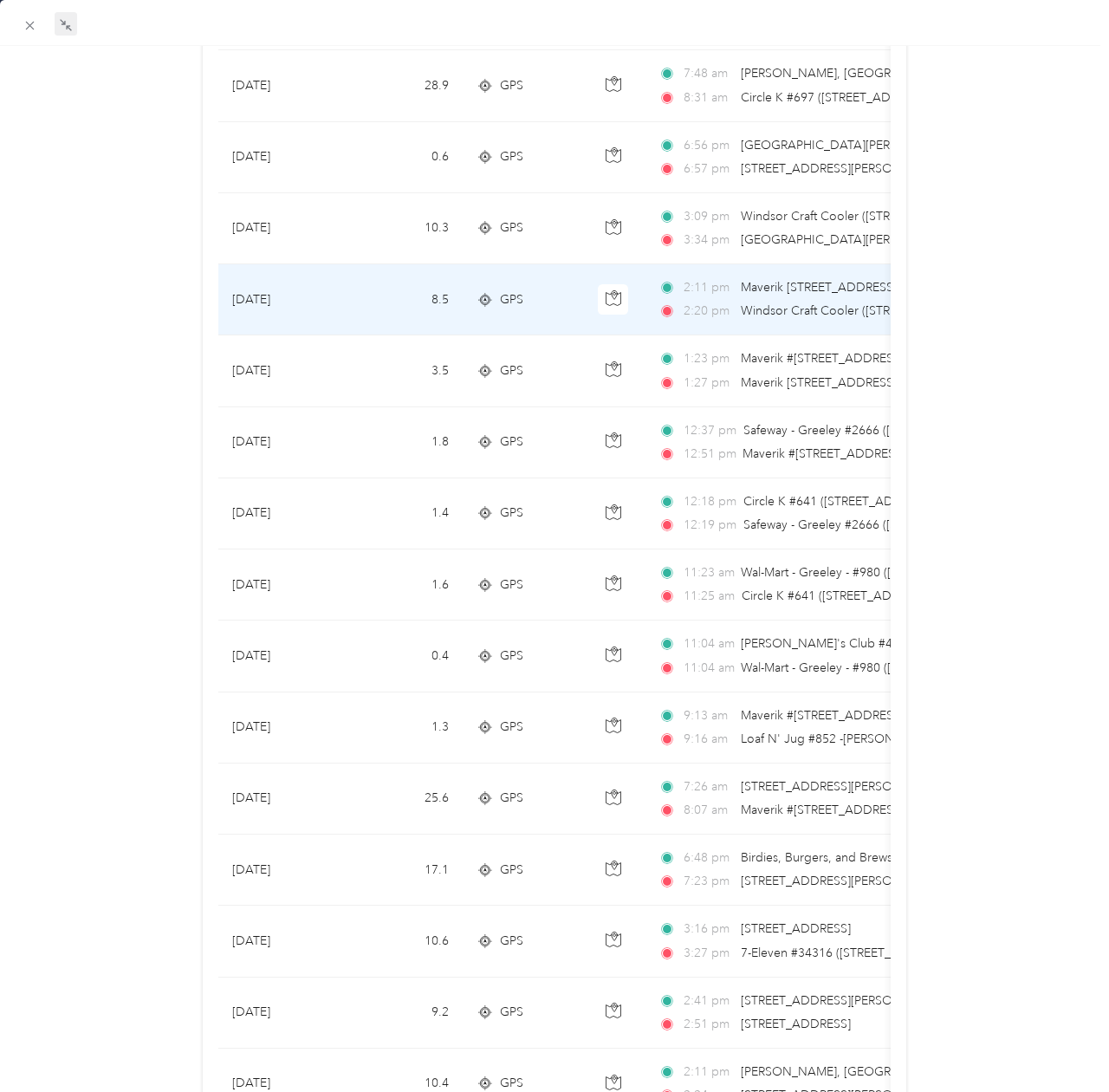
scroll to position [6221, 0]
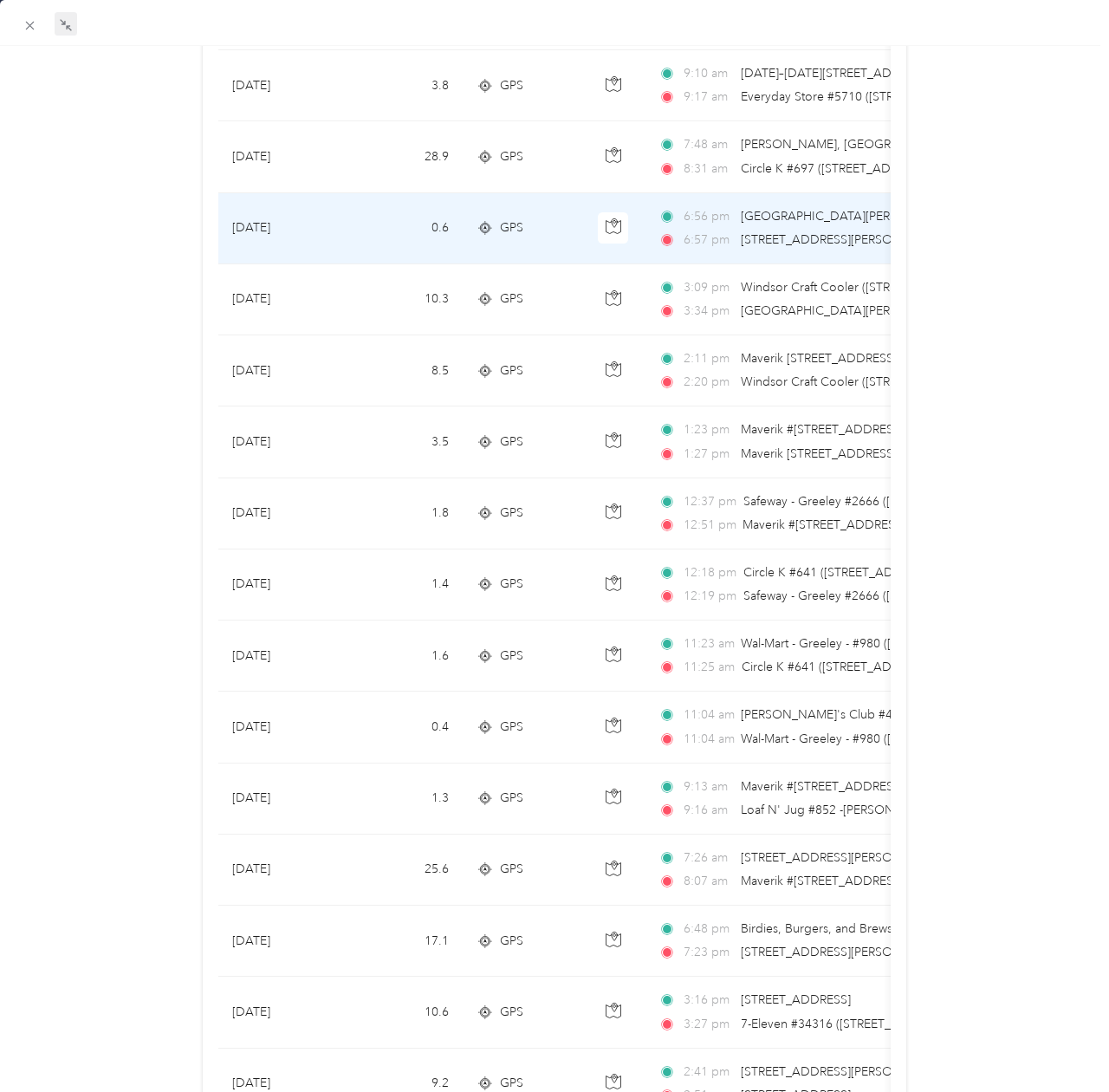
click at [337, 264] on td "[DATE]" at bounding box center [283, 229] width 130 height 71
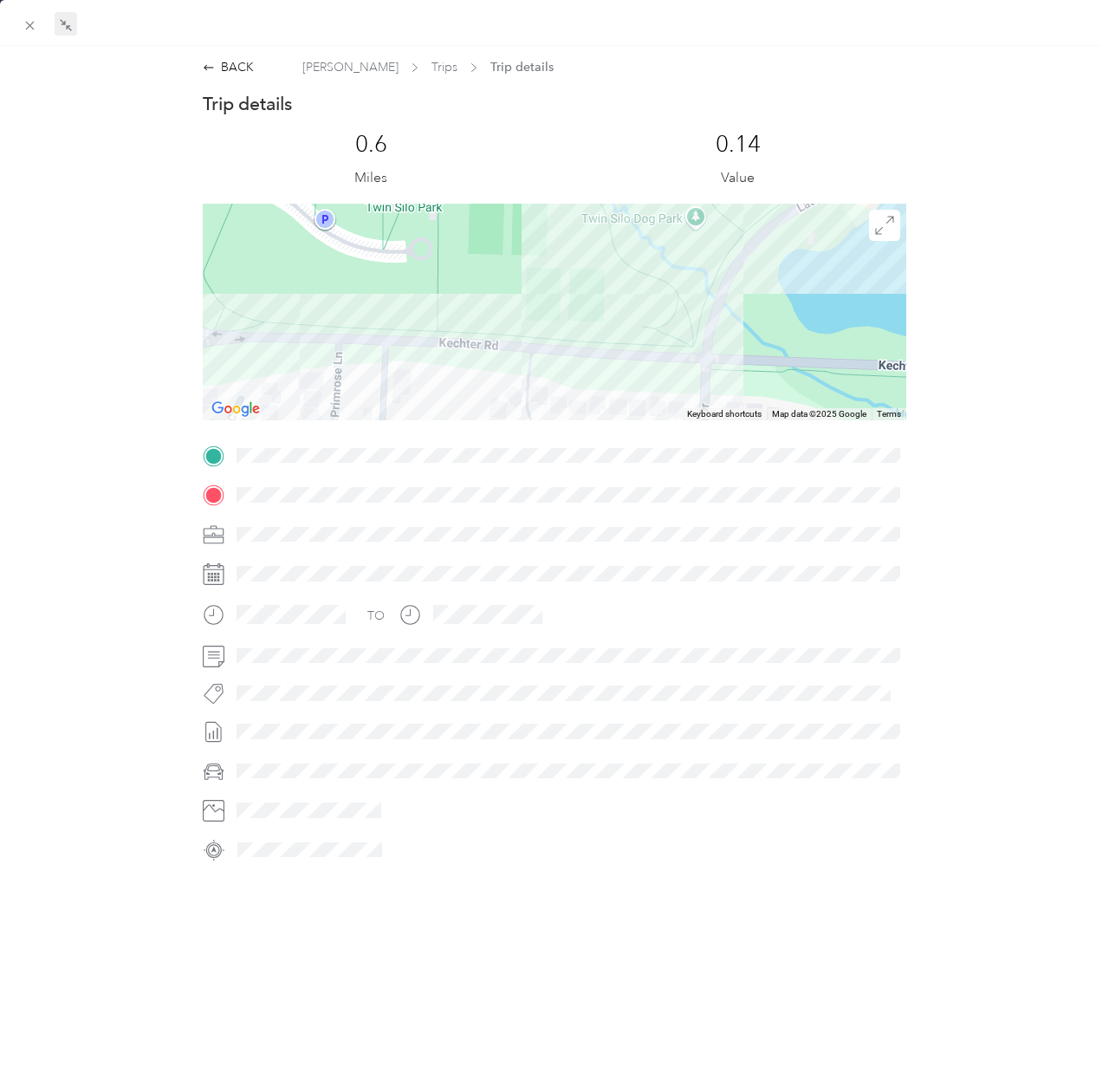
drag, startPoint x: 468, startPoint y: 359, endPoint x: 386, endPoint y: 464, distance: 133.2
click at [386, 464] on div "Trip details This trip cannot be edited because it is either under review, appr…" at bounding box center [554, 477] width 703 height 772
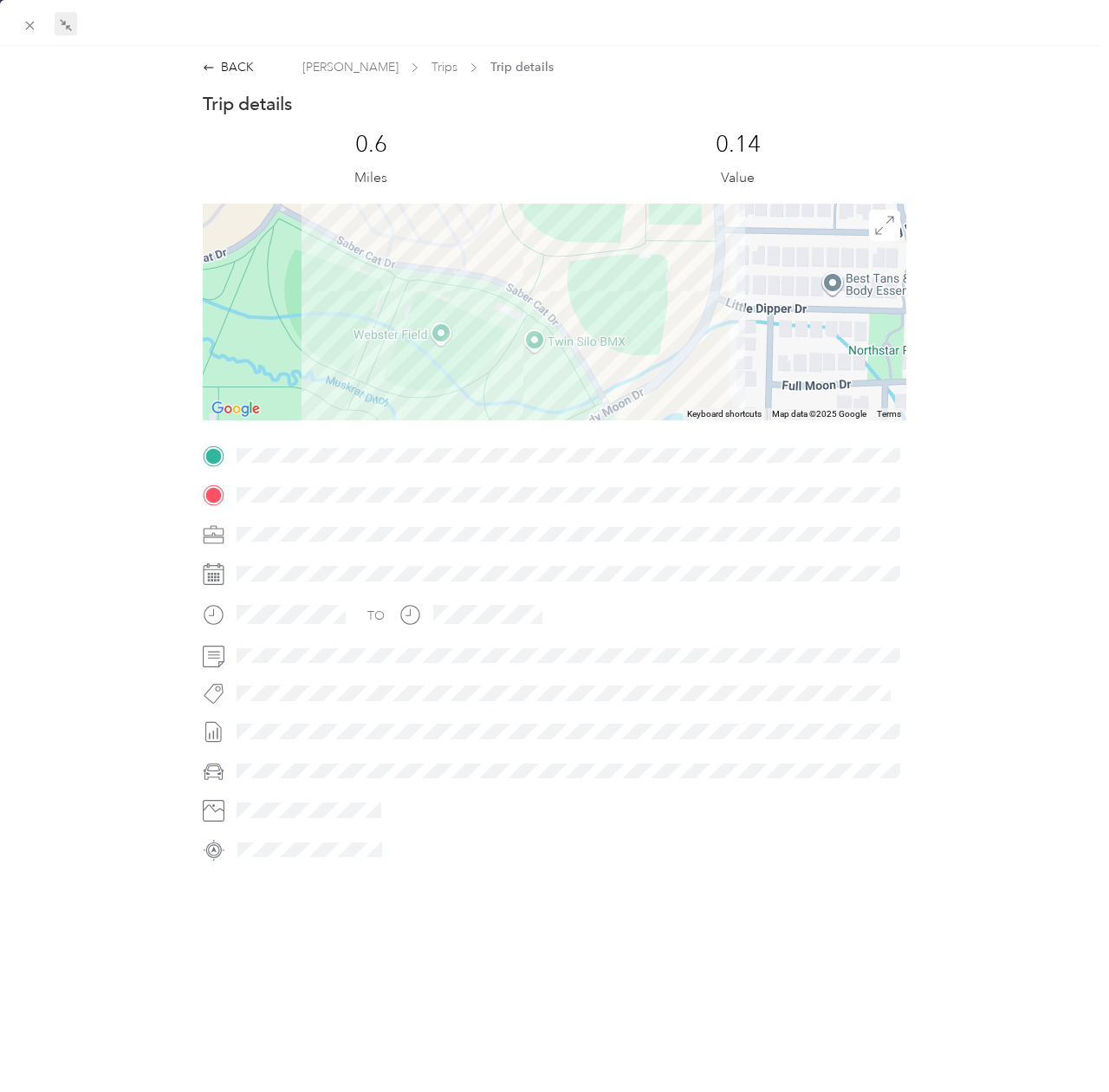
click at [471, 459] on div "Trip details This trip cannot be edited because it is either under review, appr…" at bounding box center [554, 477] width 703 height 772
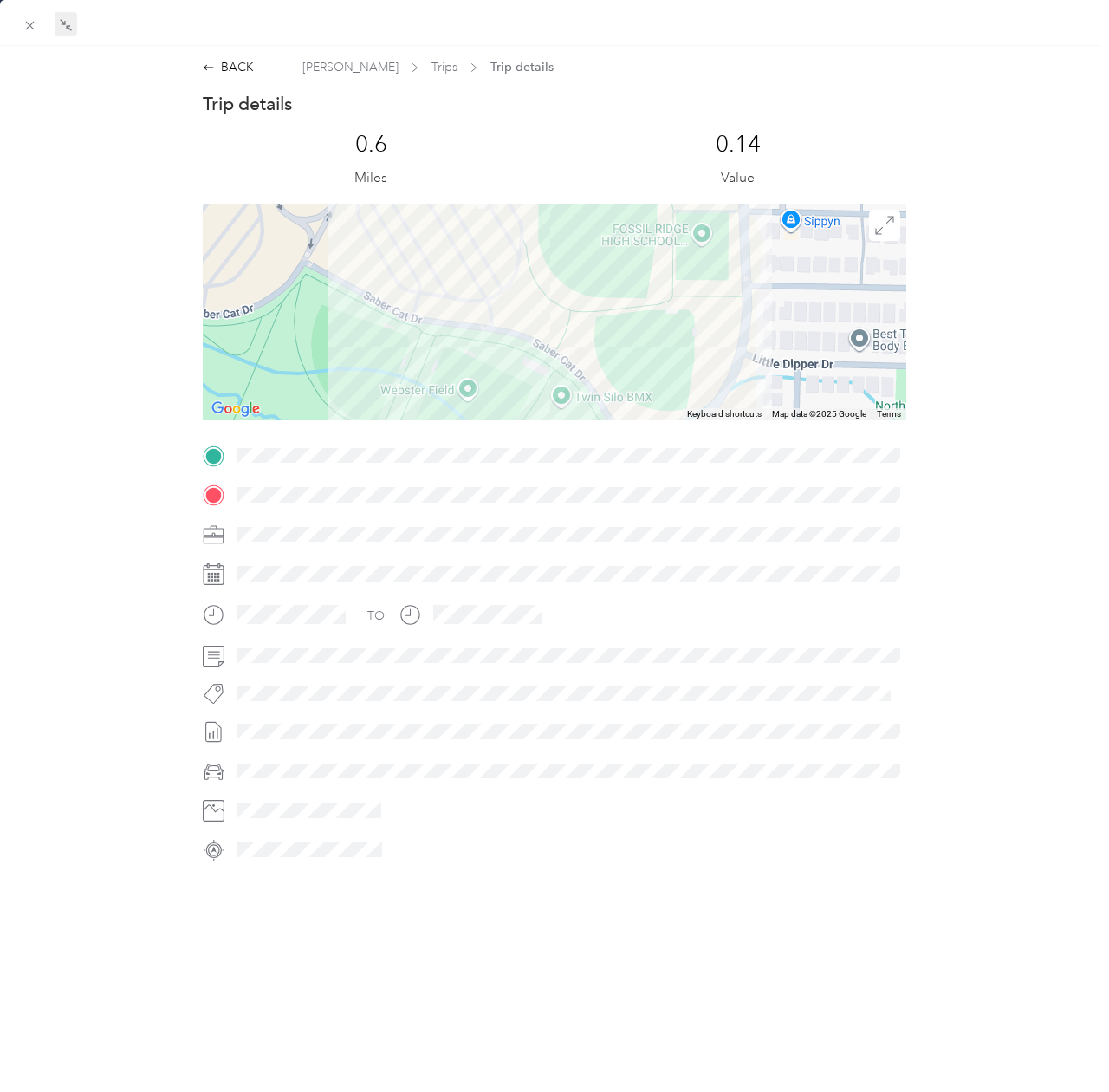
drag, startPoint x: 547, startPoint y: 359, endPoint x: 558, endPoint y: 386, distance: 29.2
click at [560, 394] on div at bounding box center [554, 312] width 703 height 217
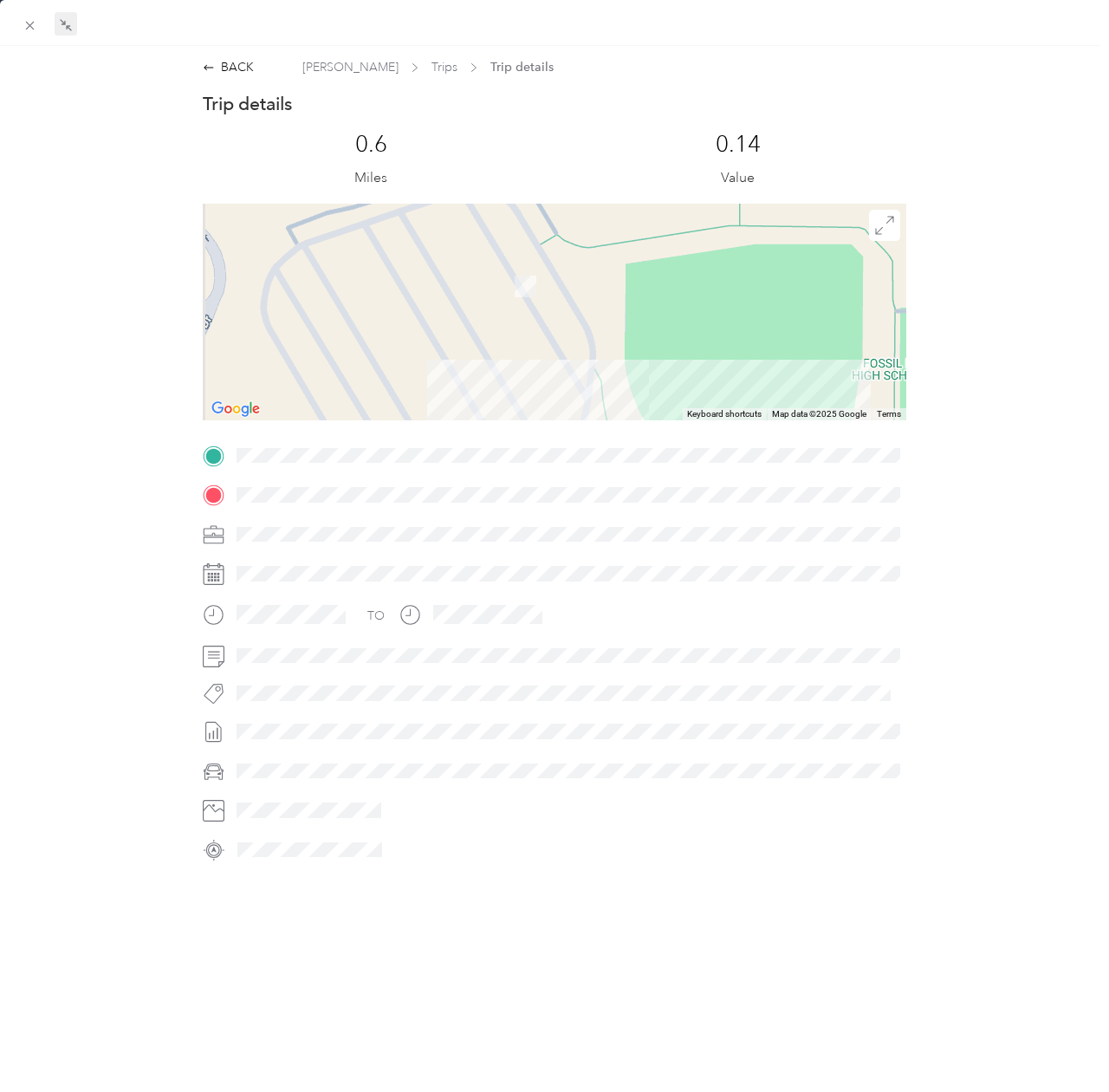
drag, startPoint x: 515, startPoint y: 263, endPoint x: 537, endPoint y: 404, distance: 142.7
click at [537, 404] on div at bounding box center [554, 312] width 703 height 217
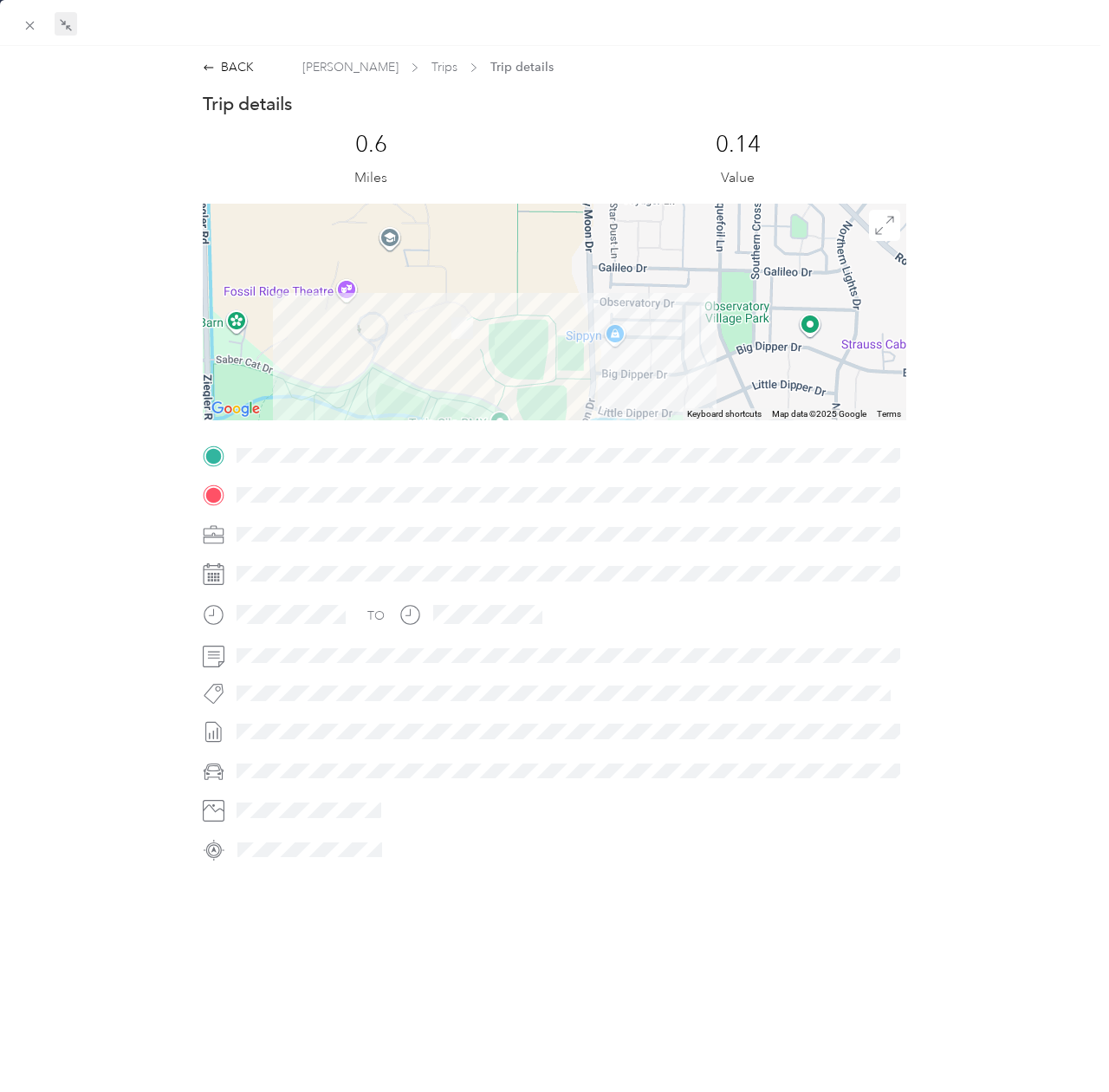
drag, startPoint x: 500, startPoint y: 313, endPoint x: 397, endPoint y: 284, distance: 107.0
click at [393, 290] on div at bounding box center [554, 312] width 703 height 217
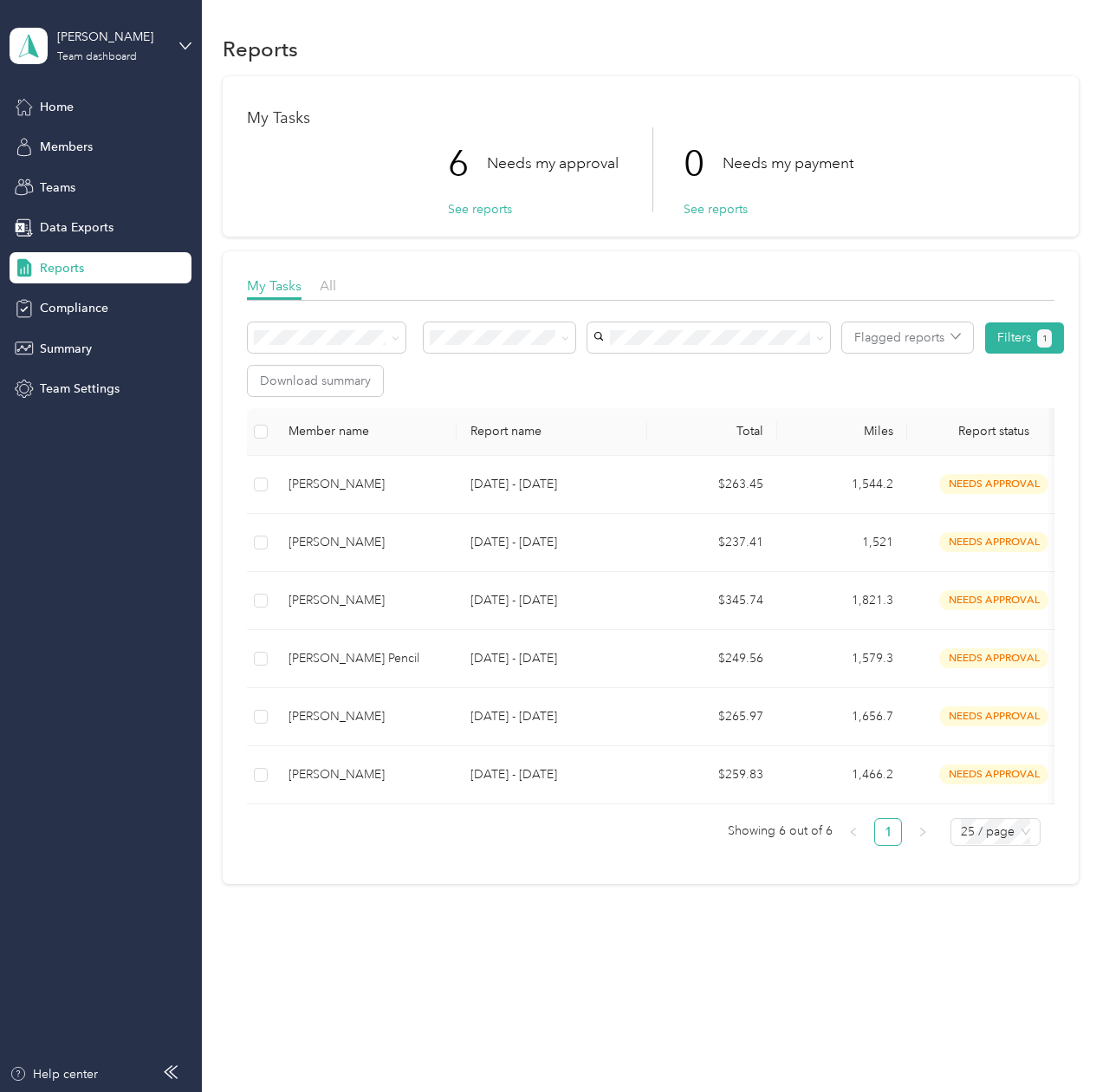
drag, startPoint x: 433, startPoint y: 409, endPoint x: 432, endPoint y: 400, distance: 9.1
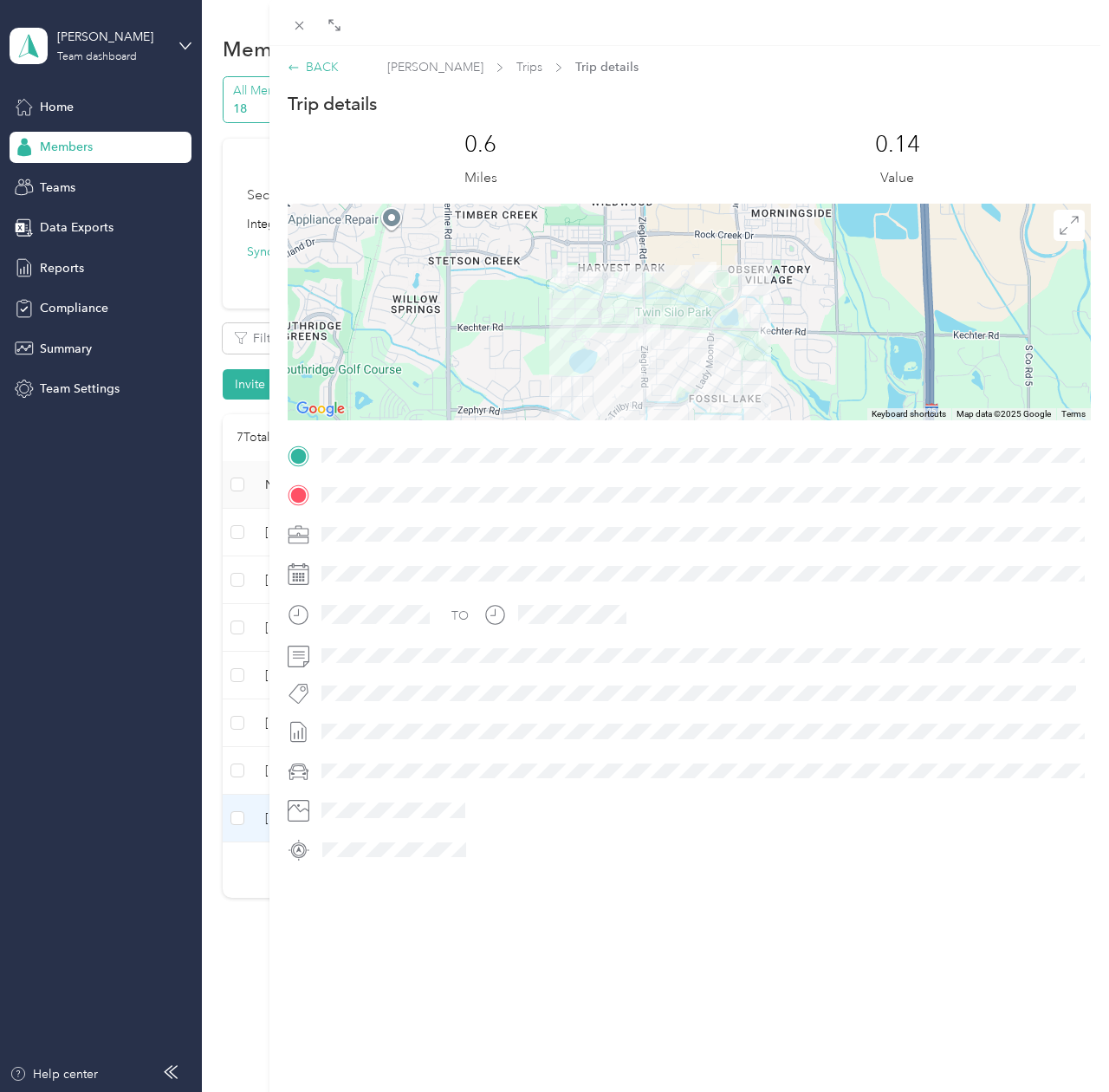
click at [318, 76] on div "BACK" at bounding box center [313, 67] width 51 height 18
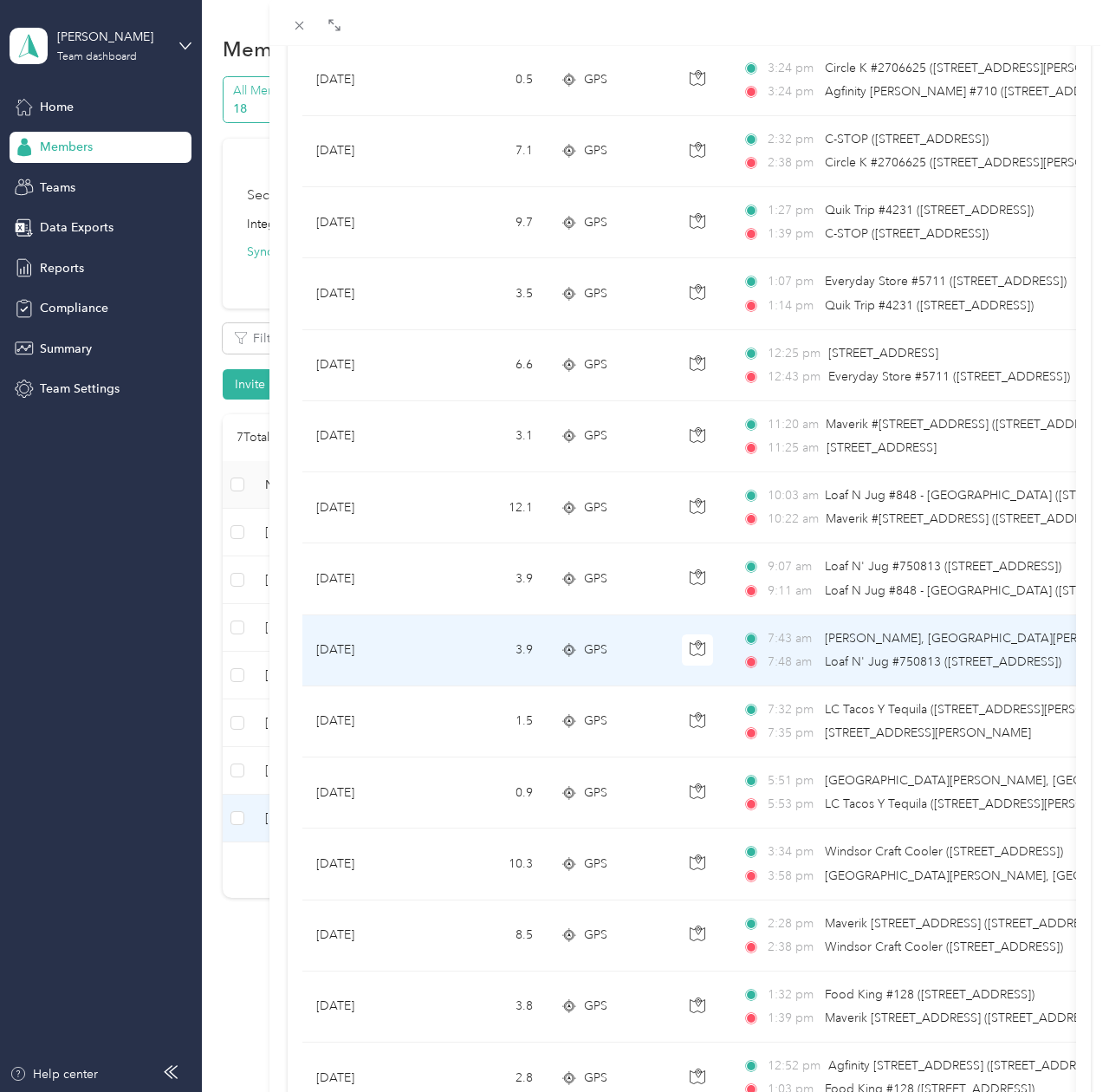
scroll to position [49, 0]
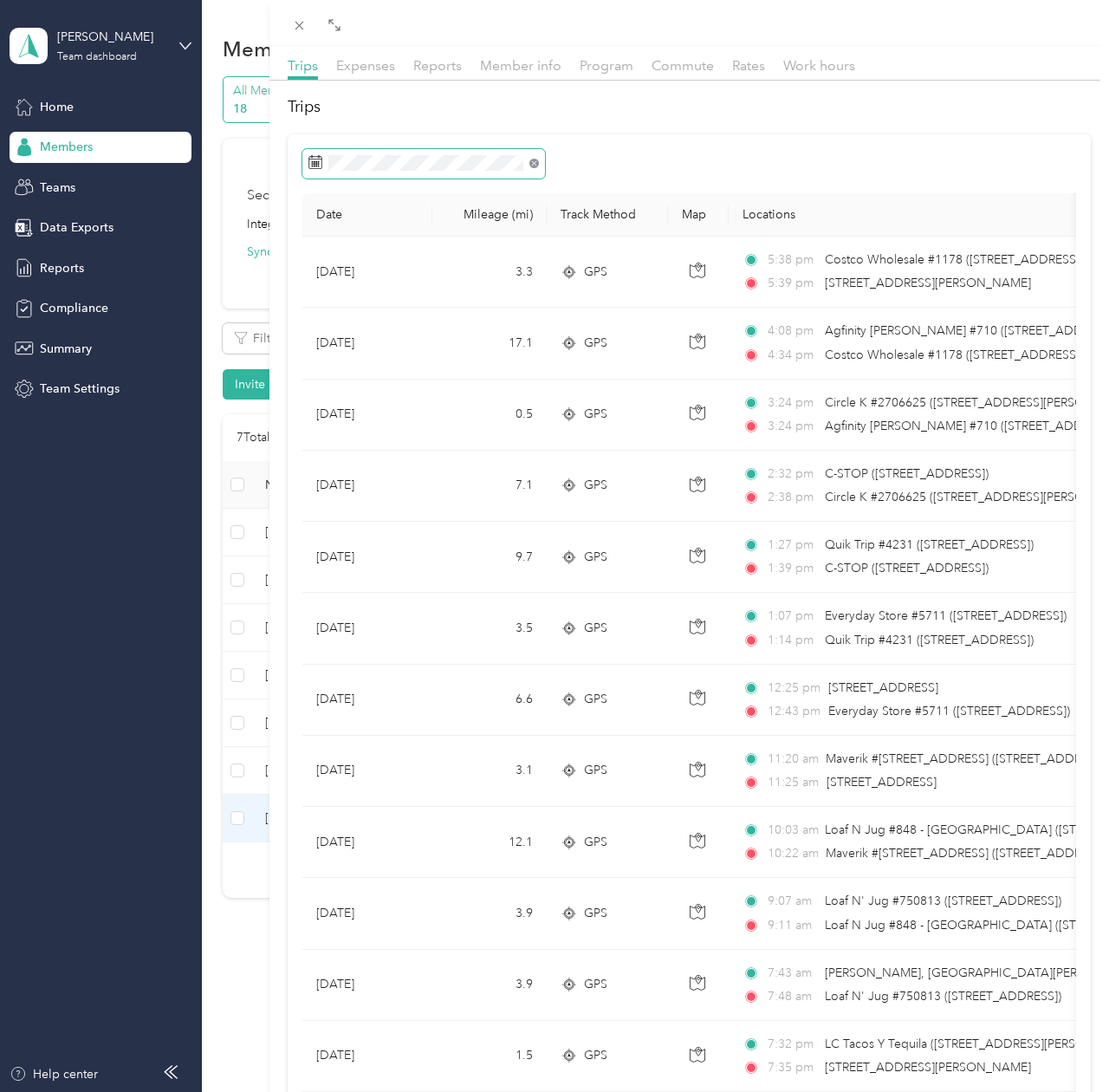
click at [533, 159] on icon at bounding box center [534, 164] width 10 height 10
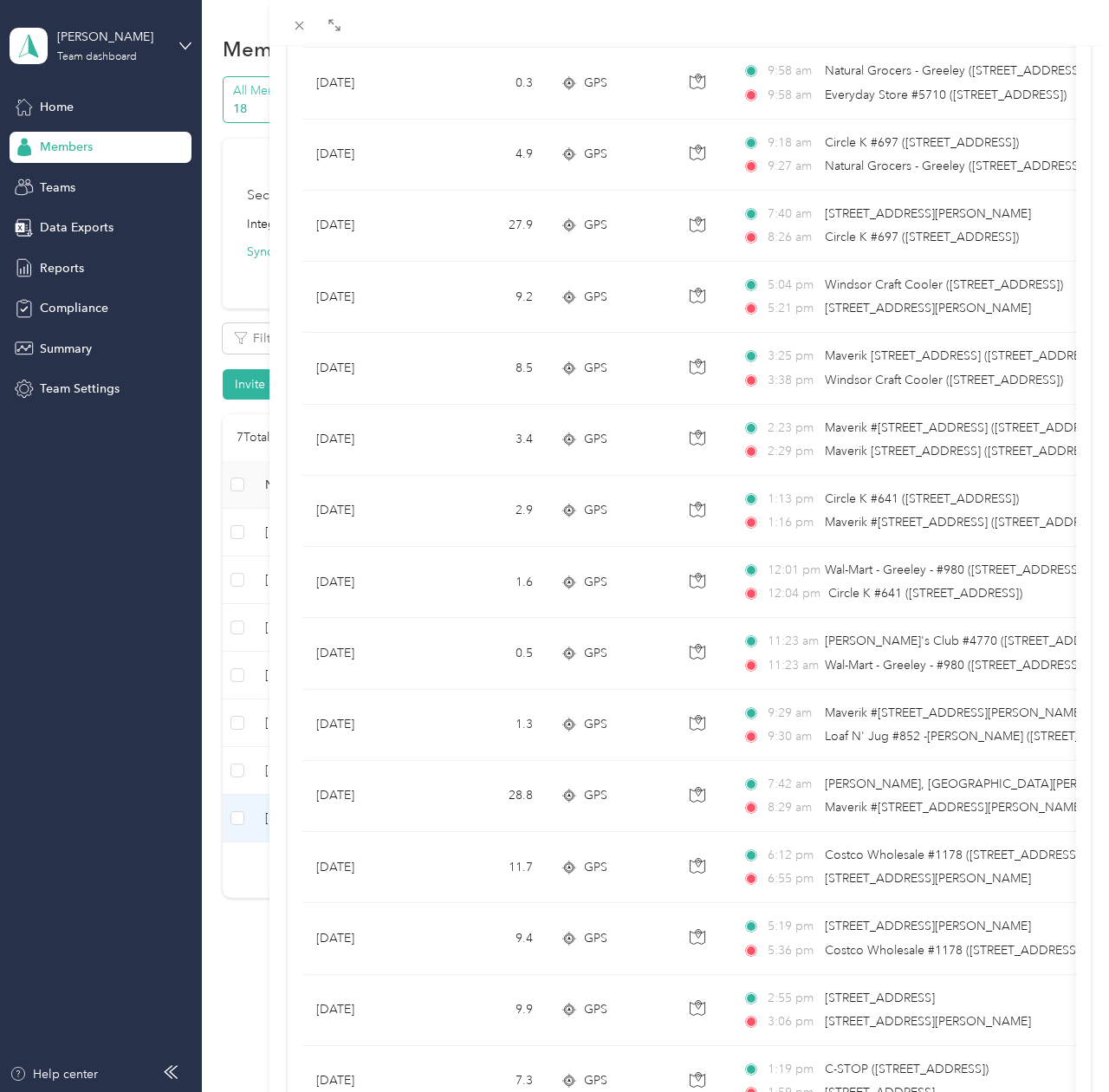
scroll to position [6471, 0]
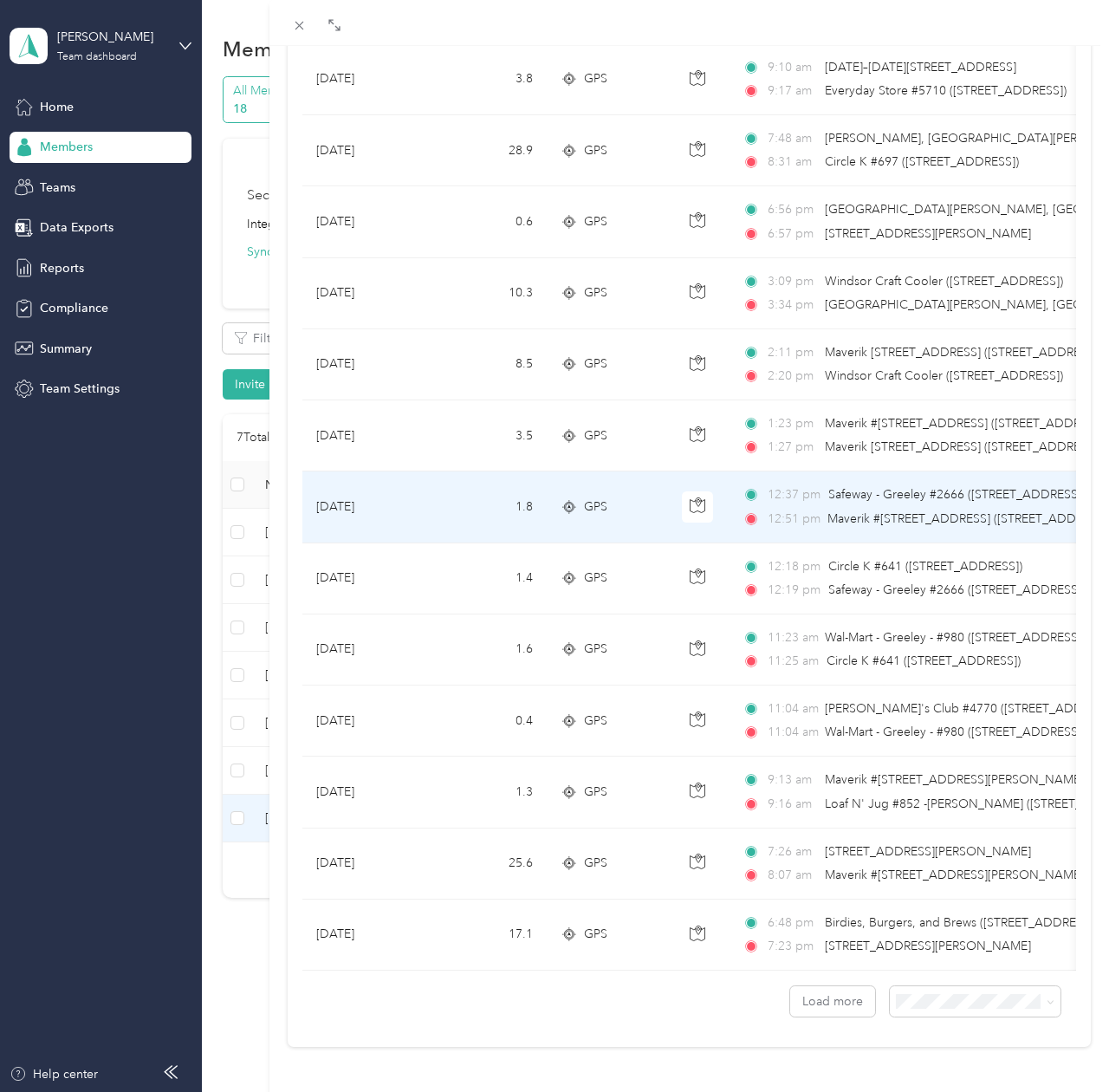
click at [918, 522] on span "Maverik #[STREET_ADDRESS] ([STREET_ADDRESS])" at bounding box center [968, 518] width 283 height 14
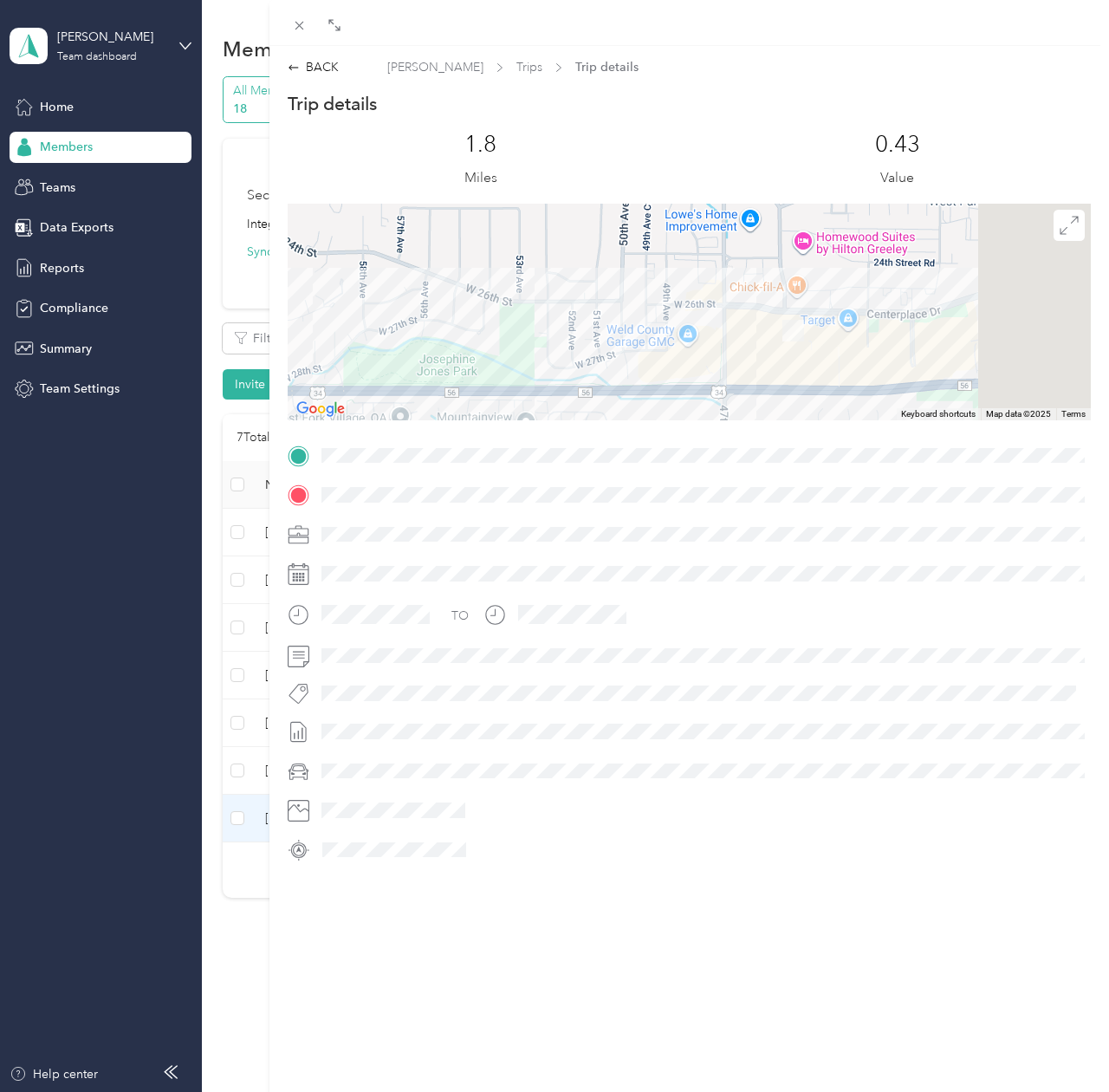
drag, startPoint x: 992, startPoint y: 301, endPoint x: 697, endPoint y: 374, distance: 303.9
click at [702, 379] on div at bounding box center [689, 312] width 804 height 217
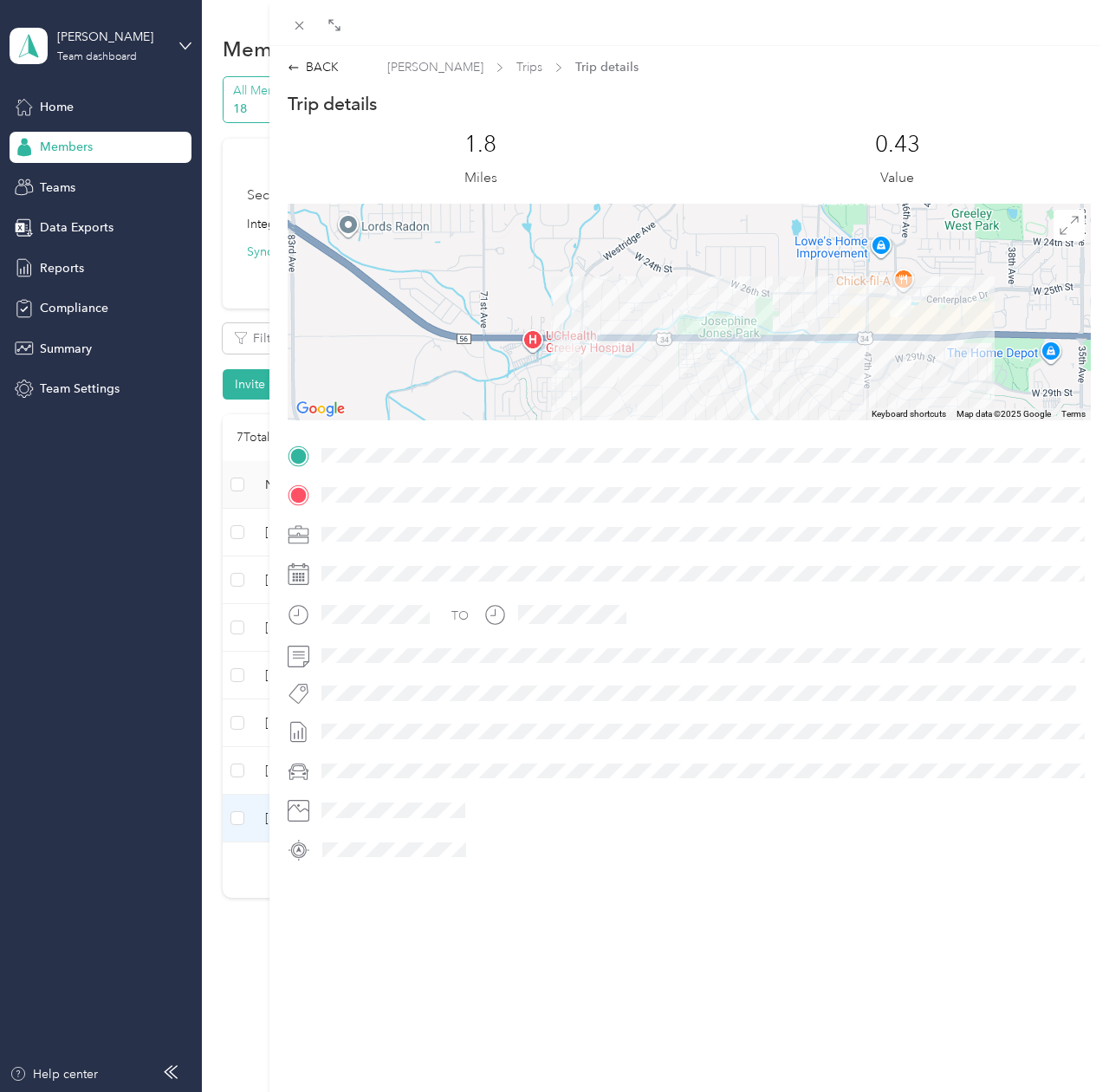
drag, startPoint x: 589, startPoint y: 376, endPoint x: 707, endPoint y: 325, distance: 128.5
click at [707, 325] on div at bounding box center [689, 312] width 804 height 217
